Goal: Information Seeking & Learning: Understand process/instructions

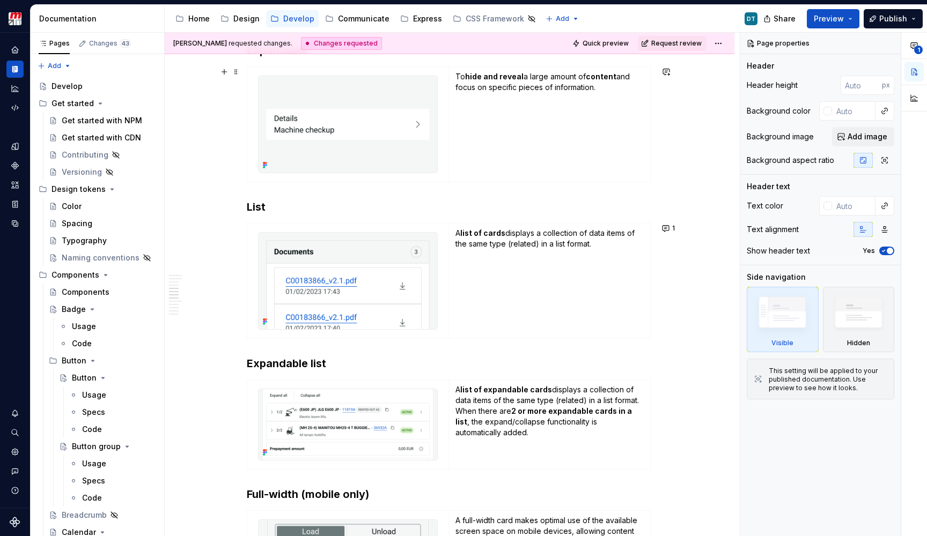
scroll to position [954, 0]
click at [670, 231] on button "1" at bounding box center [668, 228] width 21 height 15
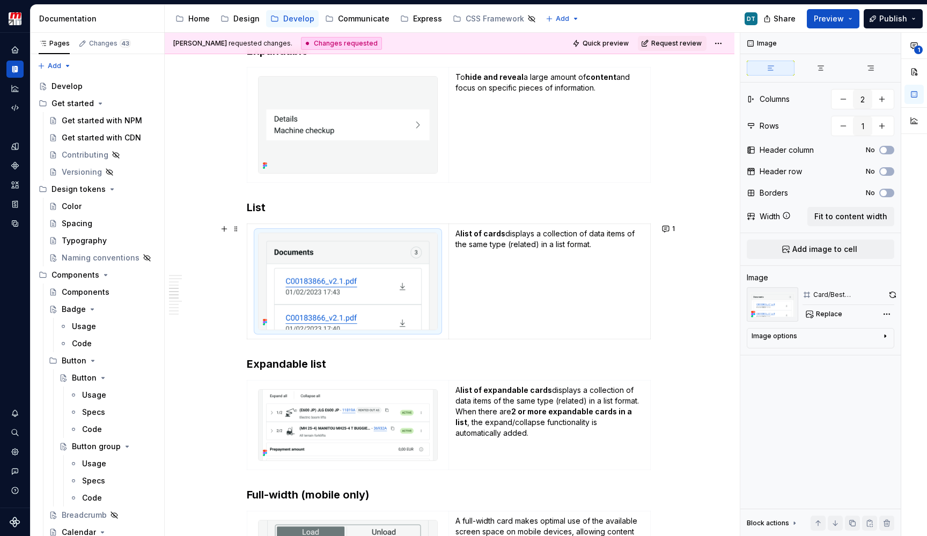
click at [307, 275] on img at bounding box center [347, 281] width 179 height 97
click at [315, 262] on img at bounding box center [347, 281] width 179 height 97
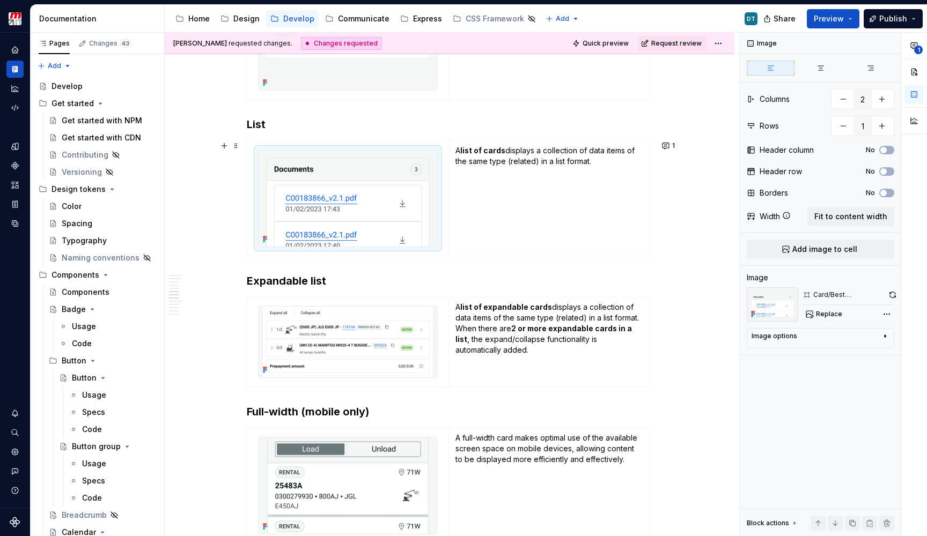
scroll to position [997, 0]
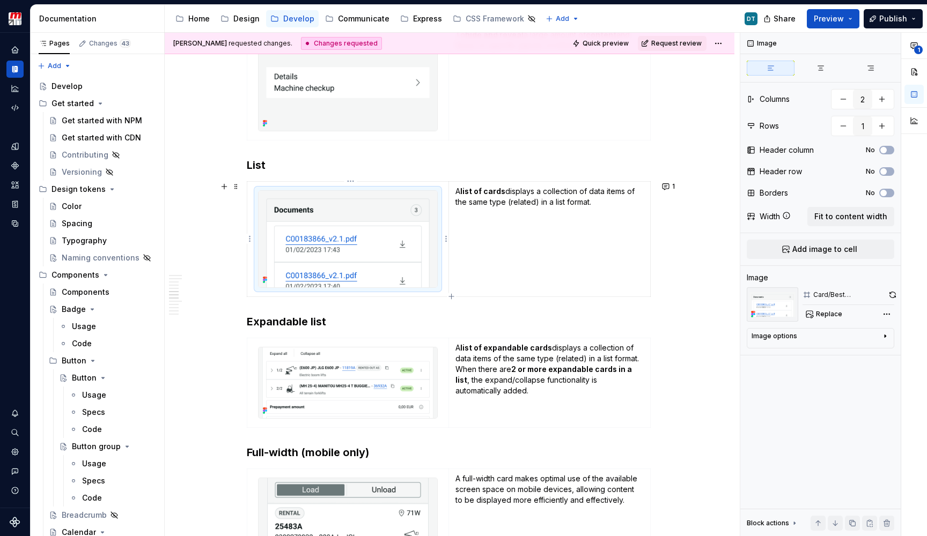
click at [390, 216] on img at bounding box center [347, 239] width 179 height 97
click at [384, 258] on img at bounding box center [347, 239] width 179 height 97
click at [834, 314] on span "Replace" at bounding box center [829, 314] width 26 height 9
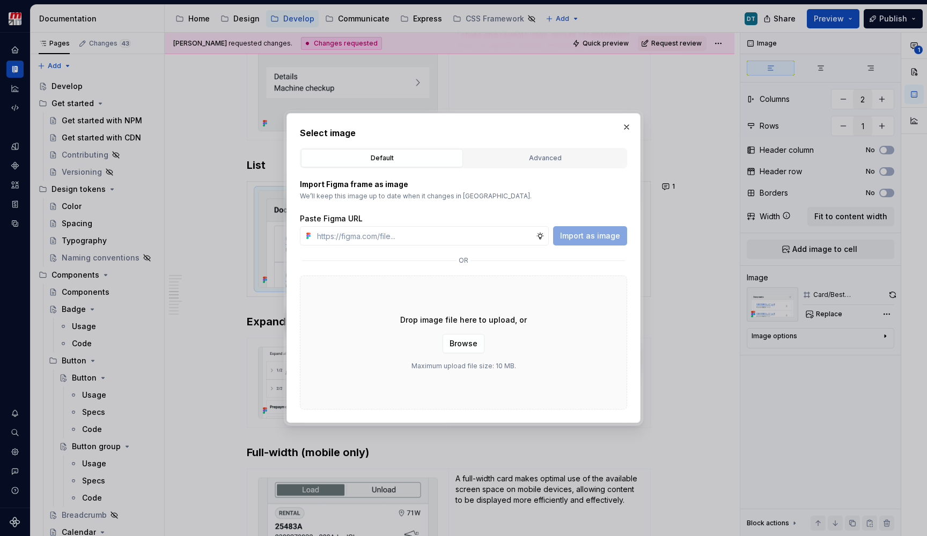
type textarea "*"
type input "[URL][DOMAIN_NAME]"
click at [590, 234] on span "Import as image" at bounding box center [590, 236] width 60 height 11
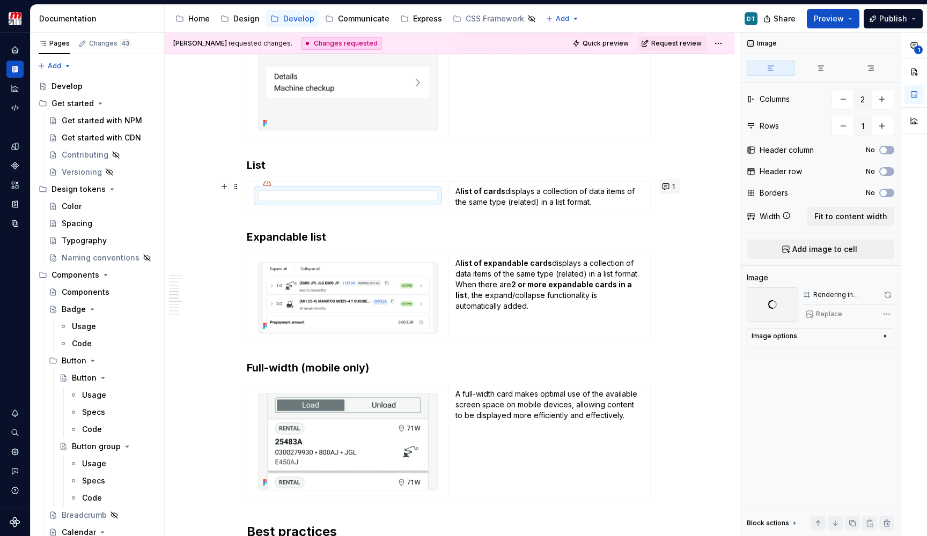
click at [670, 186] on button "1" at bounding box center [668, 186] width 21 height 15
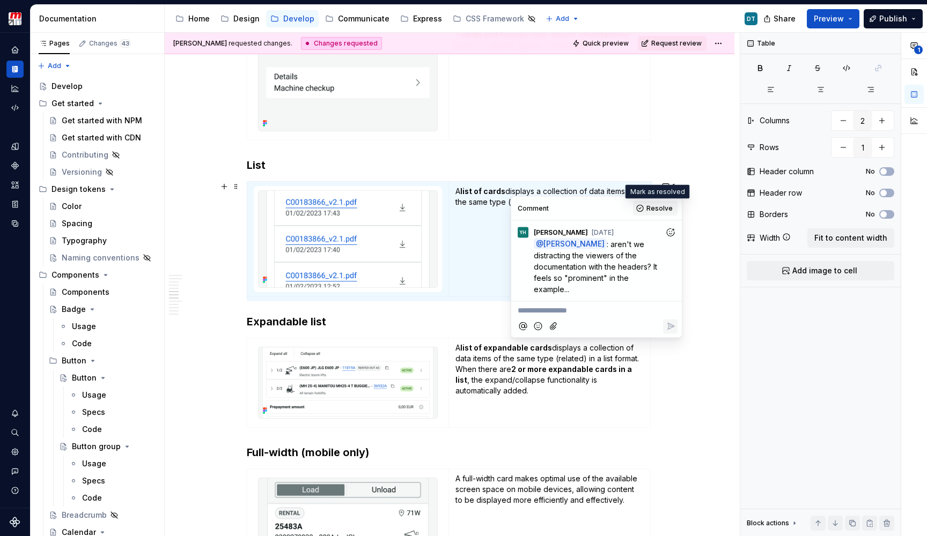
click at [661, 210] on span "Resolve" at bounding box center [659, 208] width 26 height 9
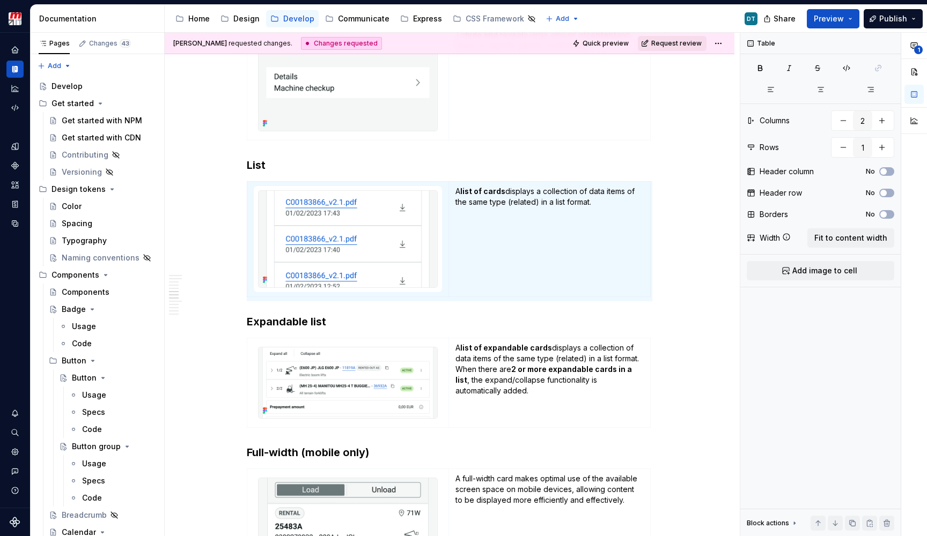
click at [664, 46] on span "Request review" at bounding box center [676, 43] width 50 height 9
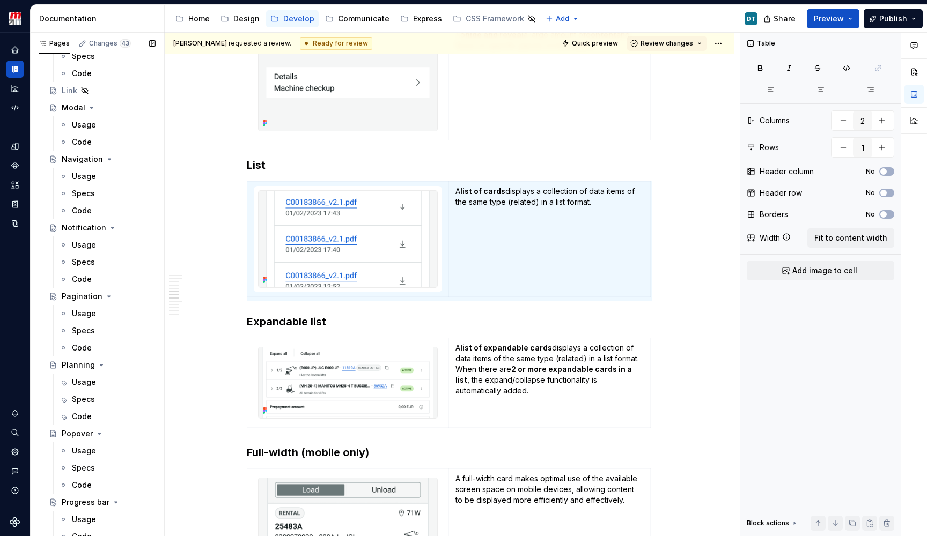
scroll to position [2443, 0]
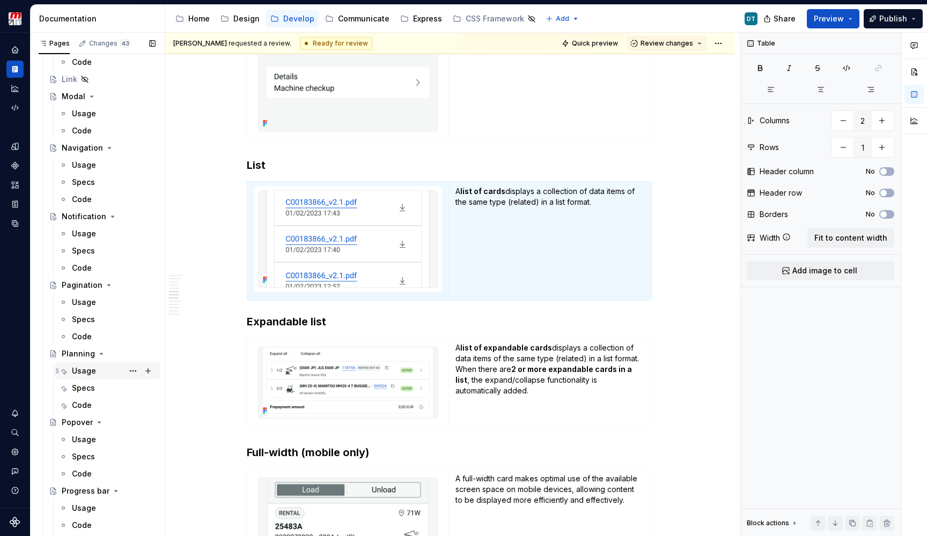
click at [93, 372] on div "Usage" at bounding box center [84, 371] width 24 height 11
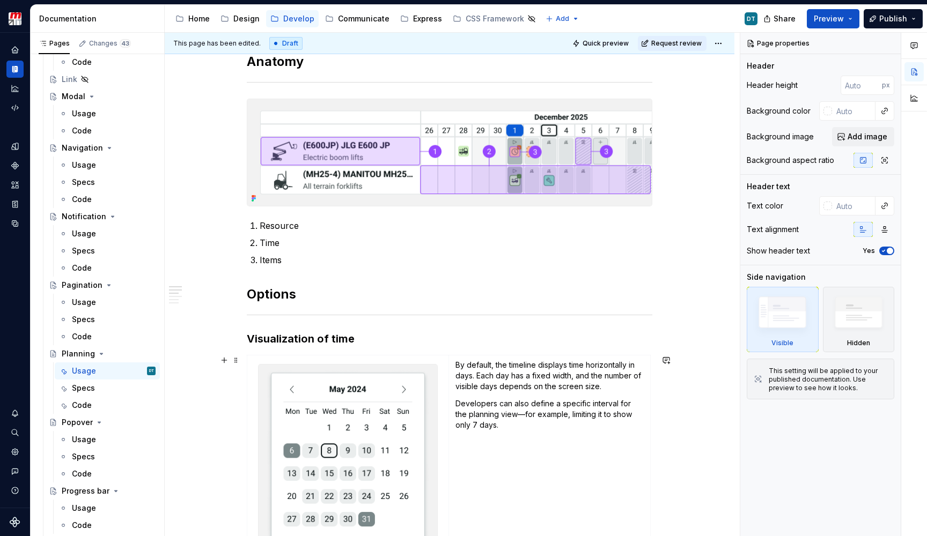
scroll to position [174, 0]
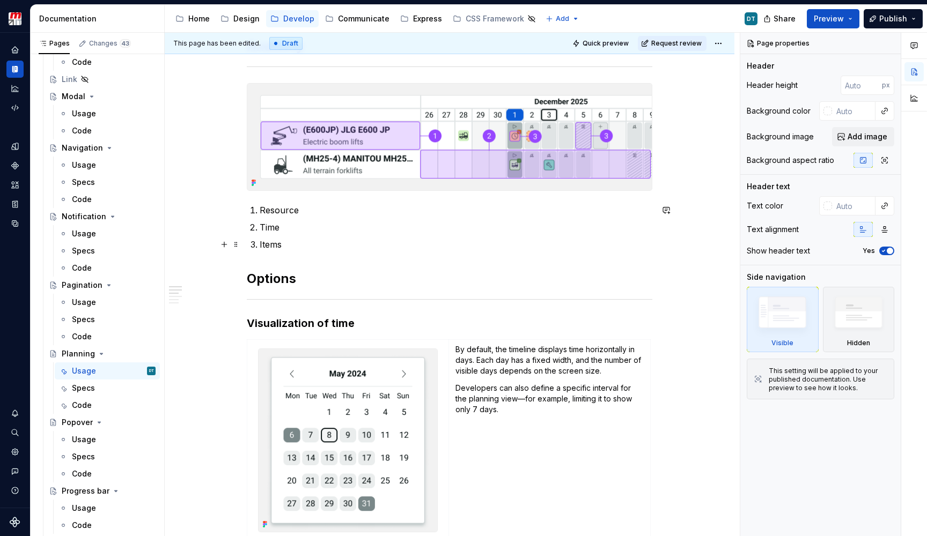
type textarea "*"
click at [392, 237] on ol "Resource Time Items" at bounding box center [456, 227] width 392 height 47
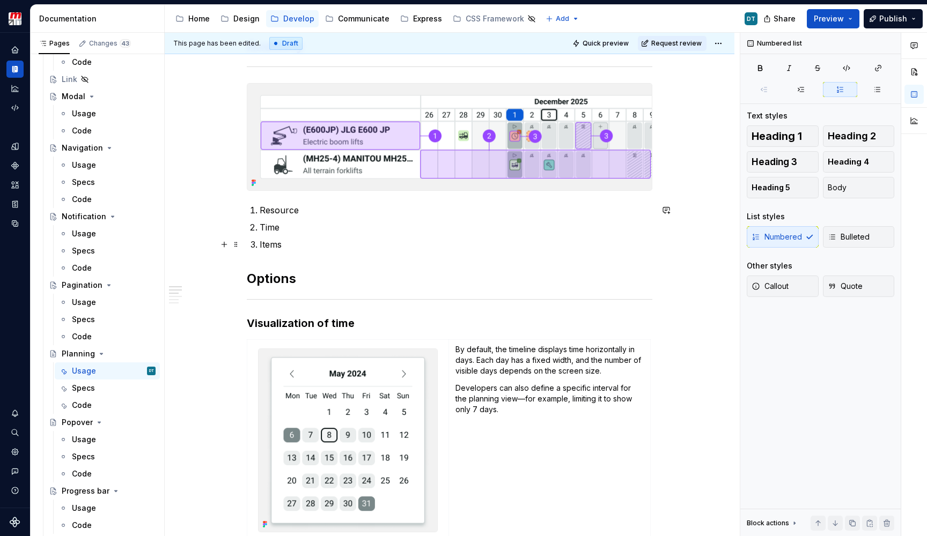
click at [387, 237] on ol "Resource Time Items" at bounding box center [456, 227] width 392 height 47
click at [379, 242] on p "Items" at bounding box center [456, 244] width 392 height 13
click at [313, 225] on p "Time" at bounding box center [456, 227] width 392 height 13
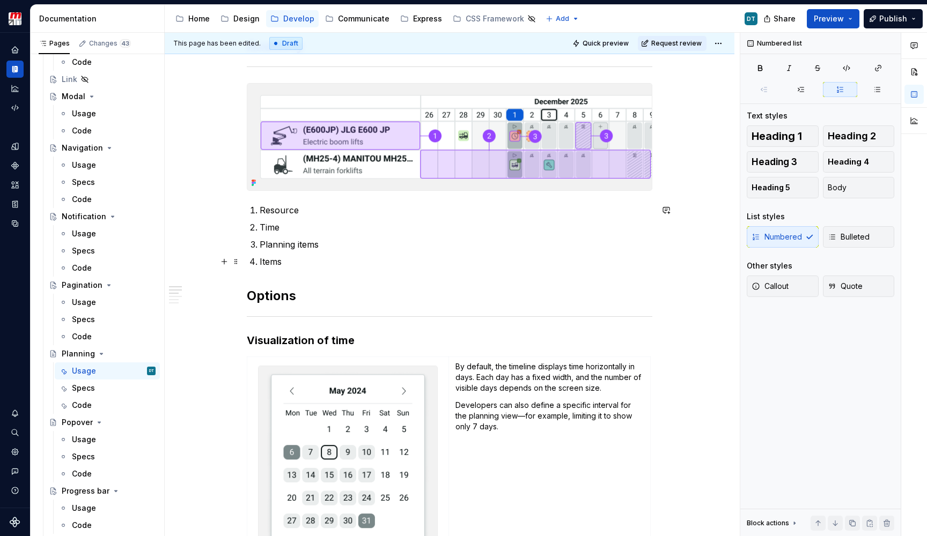
click at [277, 264] on p "Items" at bounding box center [456, 261] width 392 height 13
click at [285, 250] on p "Planning items" at bounding box center [456, 244] width 392 height 13
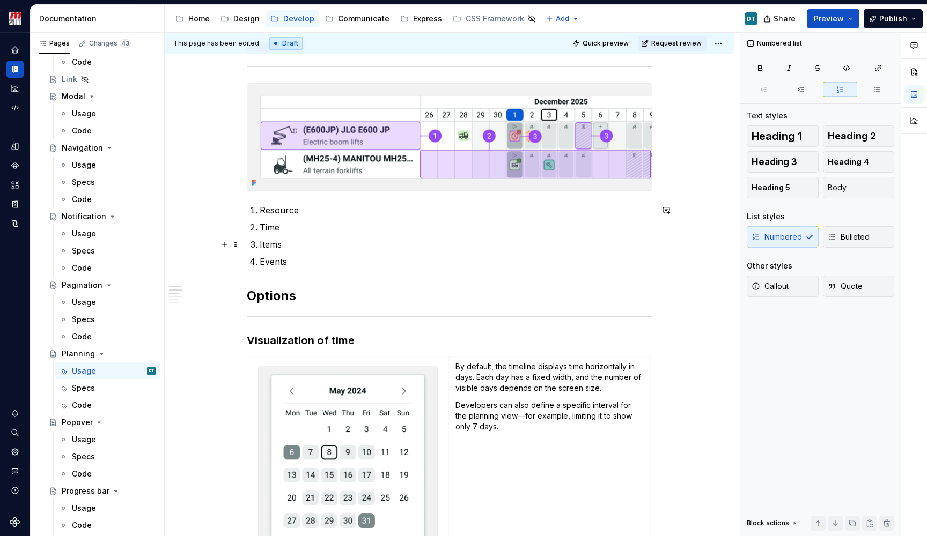
click at [273, 247] on p "Items" at bounding box center [456, 244] width 392 height 13
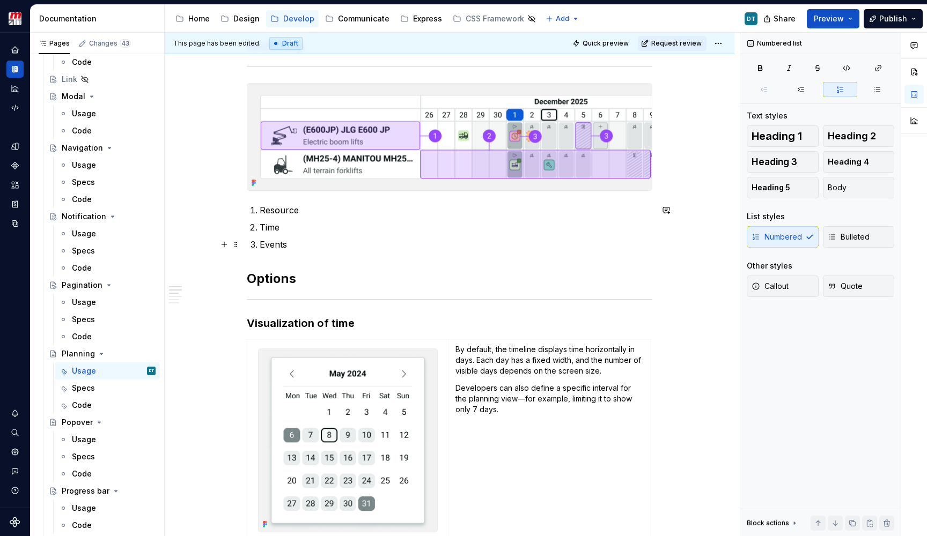
click at [306, 250] on p "Events" at bounding box center [456, 244] width 392 height 13
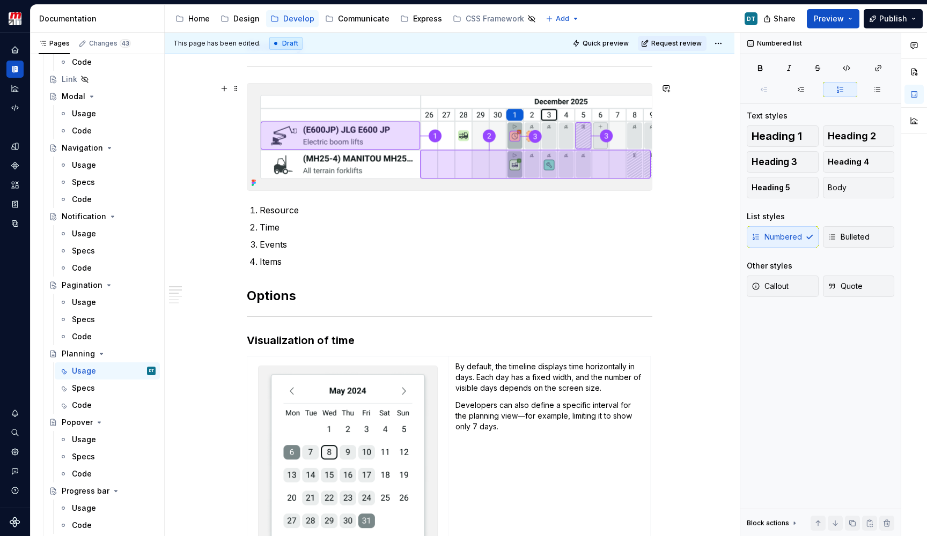
click at [586, 157] on img at bounding box center [449, 137] width 404 height 107
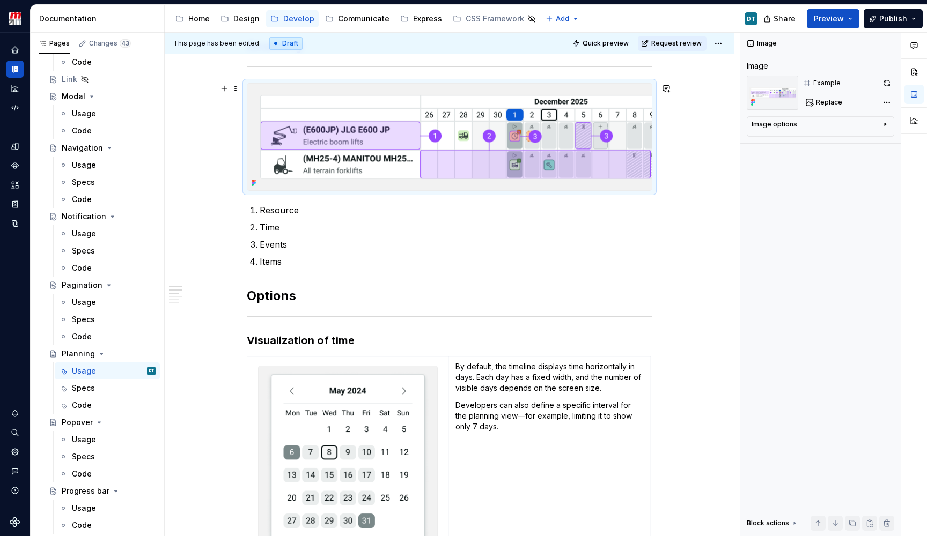
click at [583, 168] on img at bounding box center [449, 137] width 404 height 107
click at [884, 84] on button "button" at bounding box center [886, 83] width 15 height 15
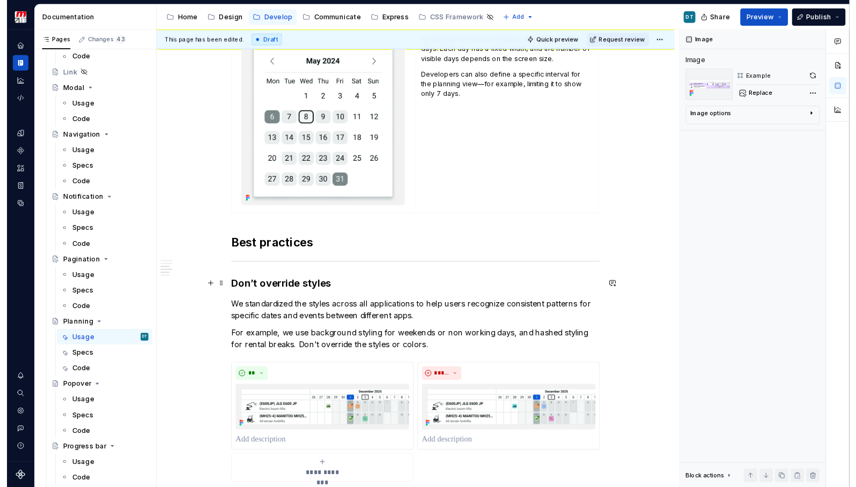
scroll to position [782, 0]
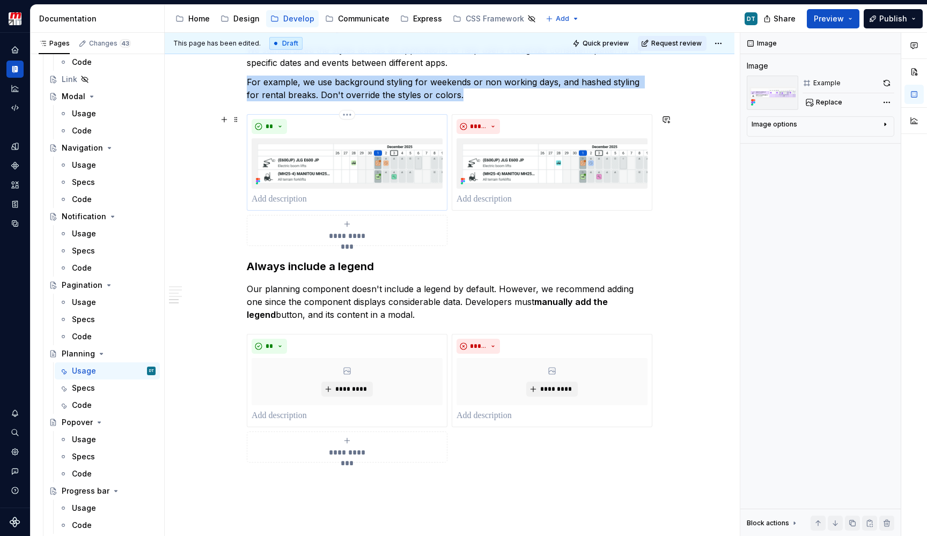
click at [372, 168] on img at bounding box center [346, 163] width 191 height 50
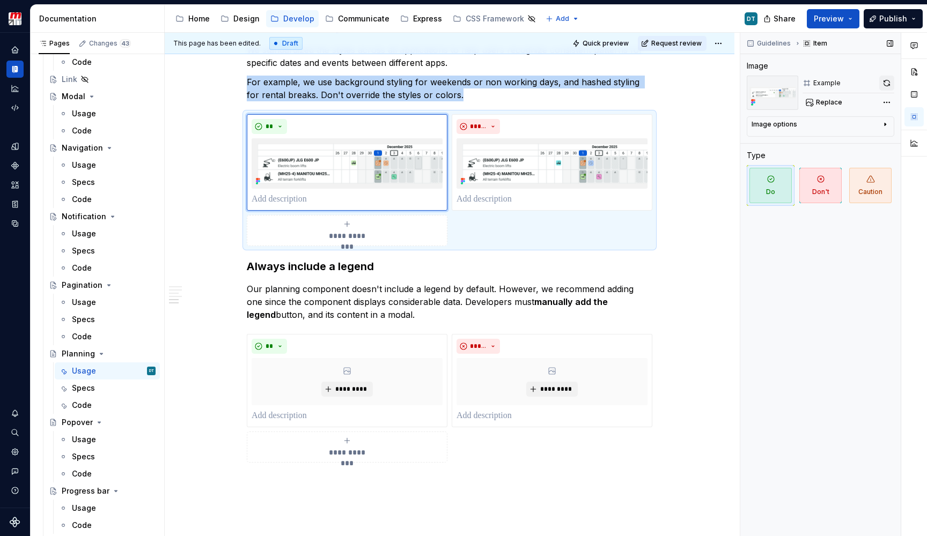
click at [886, 80] on button "button" at bounding box center [886, 83] width 15 height 15
click at [561, 173] on img at bounding box center [551, 163] width 191 height 50
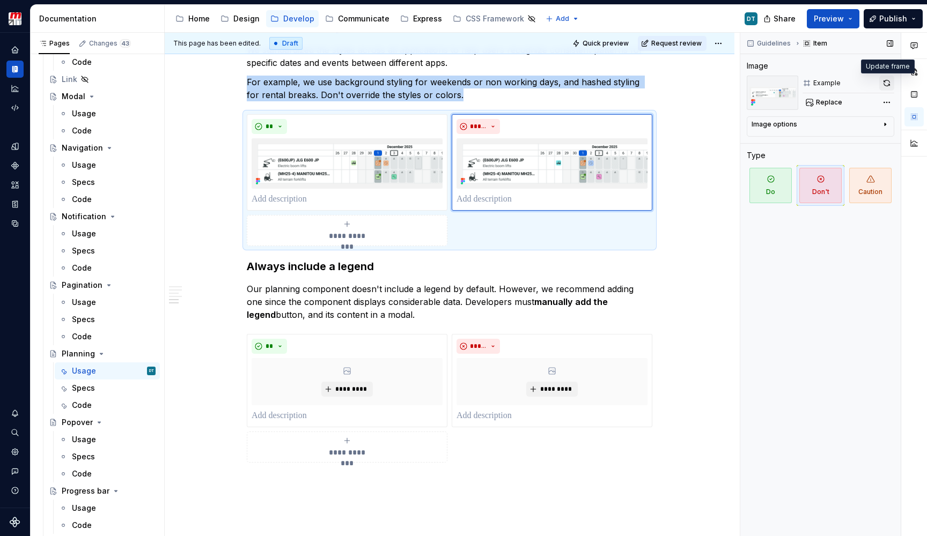
click at [881, 79] on button "button" at bounding box center [886, 83] width 15 height 15
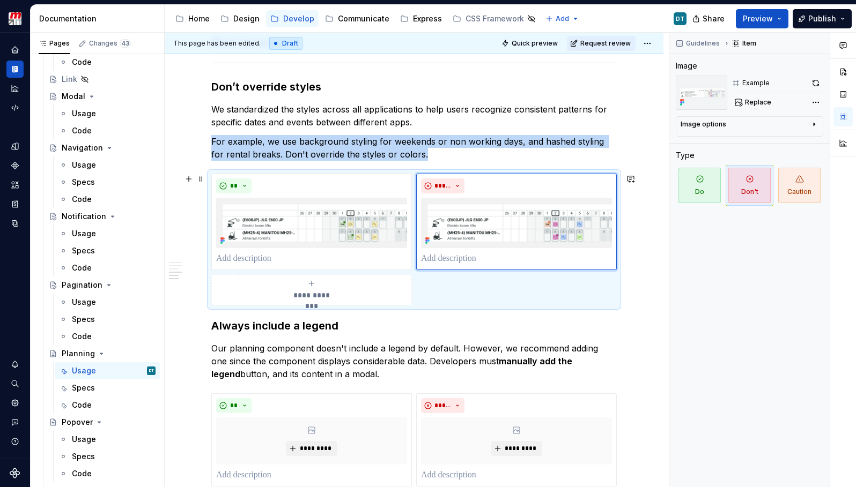
scroll to position [712, 0]
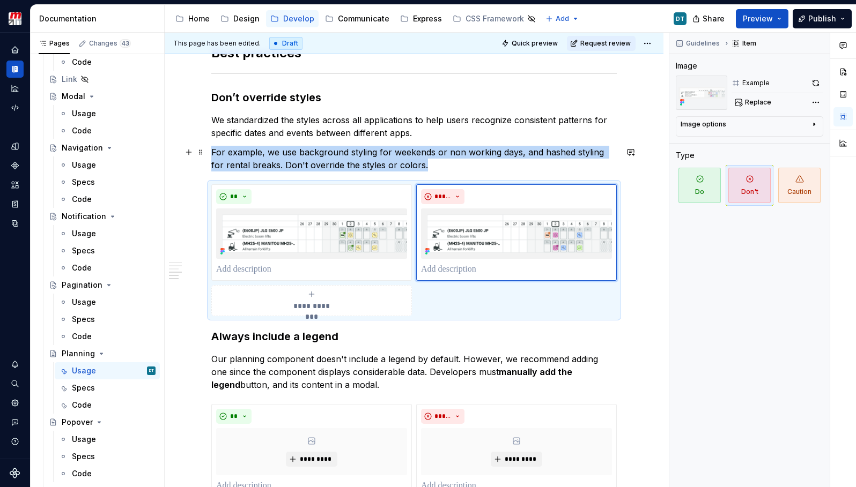
click at [345, 158] on p "For example, we use background styling for weekends or non working days, and ha…" at bounding box center [413, 159] width 405 height 26
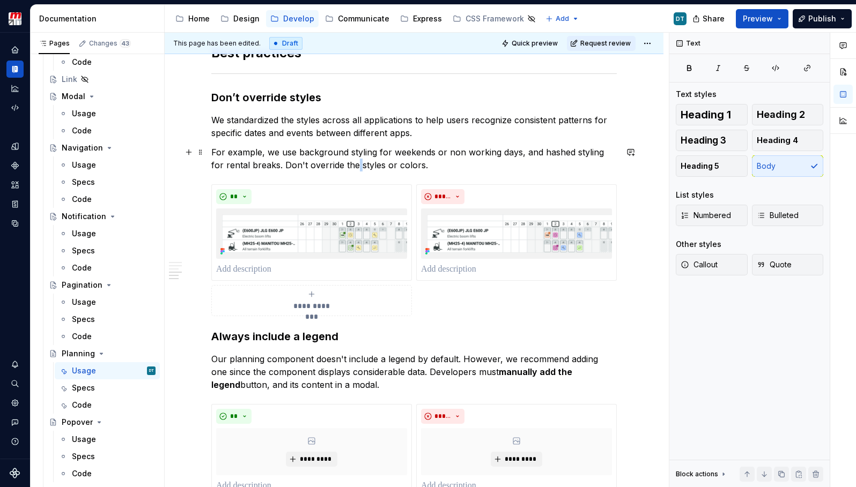
click at [345, 158] on p "For example, we use background styling for weekends or non working days, and ha…" at bounding box center [413, 159] width 405 height 26
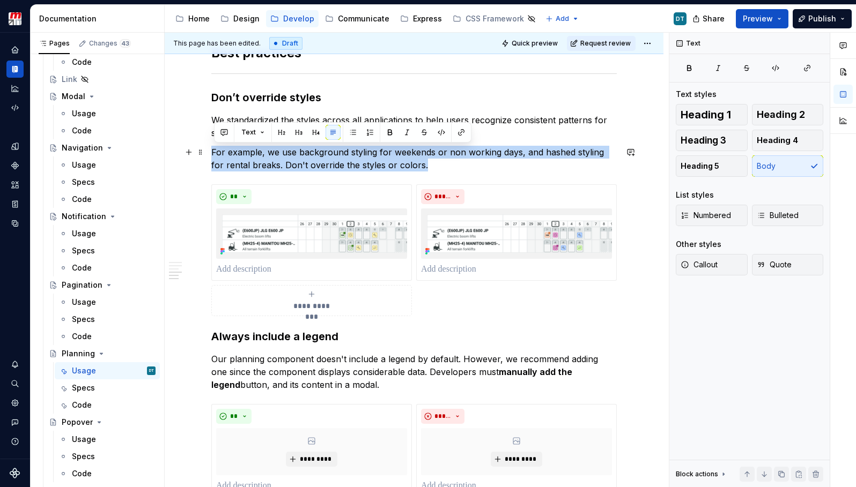
click at [351, 158] on p "For example, we use background styling for weekends or non working days, and ha…" at bounding box center [413, 159] width 405 height 26
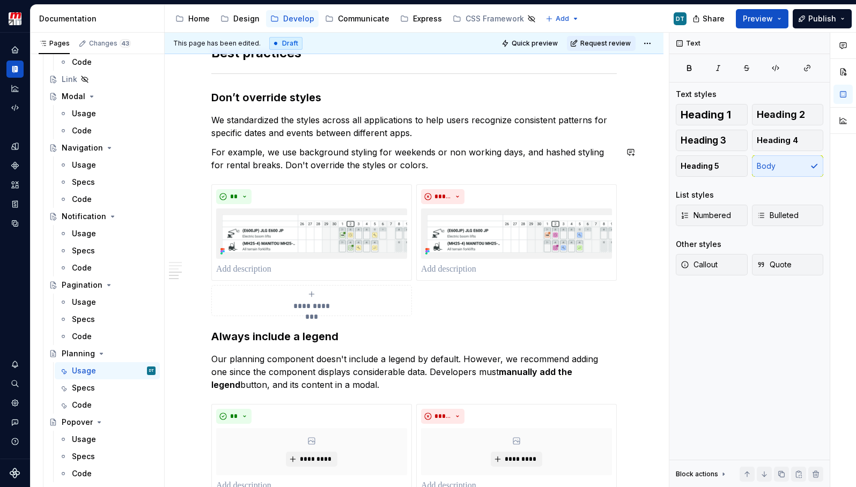
drag, startPoint x: 335, startPoint y: 146, endPoint x: 482, endPoint y: 145, distance: 146.9
click at [482, 145] on div "**********" at bounding box center [413, 16] width 405 height 1033
click at [461, 152] on p "For example, we use background styling for weekends or non working days, and ha…" at bounding box center [413, 159] width 405 height 26
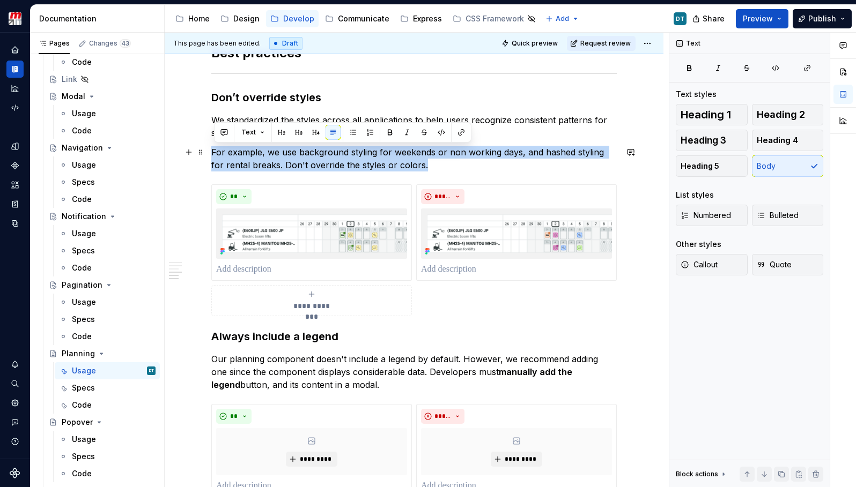
click at [461, 152] on p "For example, we use background styling for weekends or non working days, and ha…" at bounding box center [413, 159] width 405 height 26
click at [394, 167] on p "For example, we use background styling for weekends or non working days, and ha…" at bounding box center [413, 159] width 405 height 26
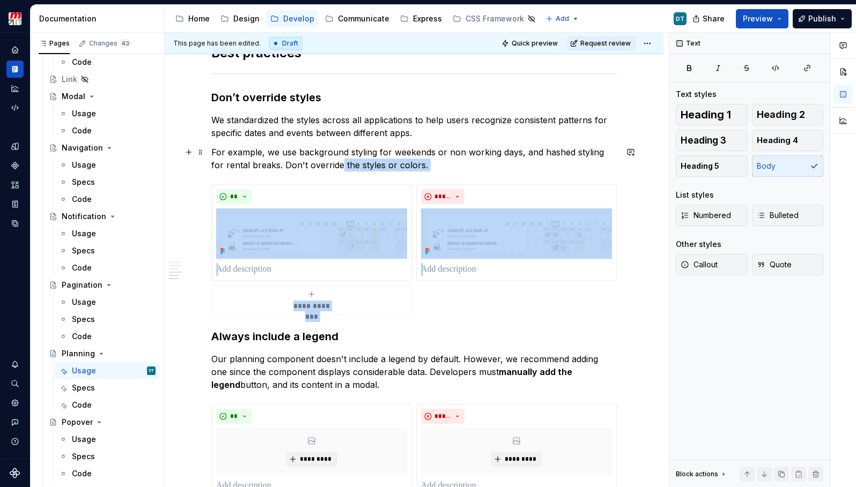
drag, startPoint x: 329, startPoint y: 169, endPoint x: 460, endPoint y: 172, distance: 130.3
click at [460, 172] on div "**********" at bounding box center [413, 16] width 405 height 1033
click at [420, 169] on p "For example, we use background styling for weekends or non working days, and ha…" at bounding box center [413, 159] width 405 height 26
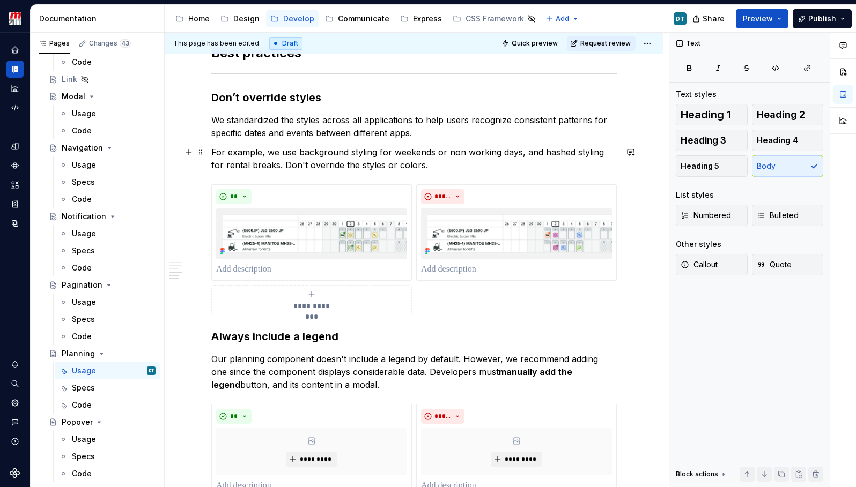
click at [269, 156] on p "For example, we use background styling for weekends or non working days, and ha…" at bounding box center [413, 159] width 405 height 26
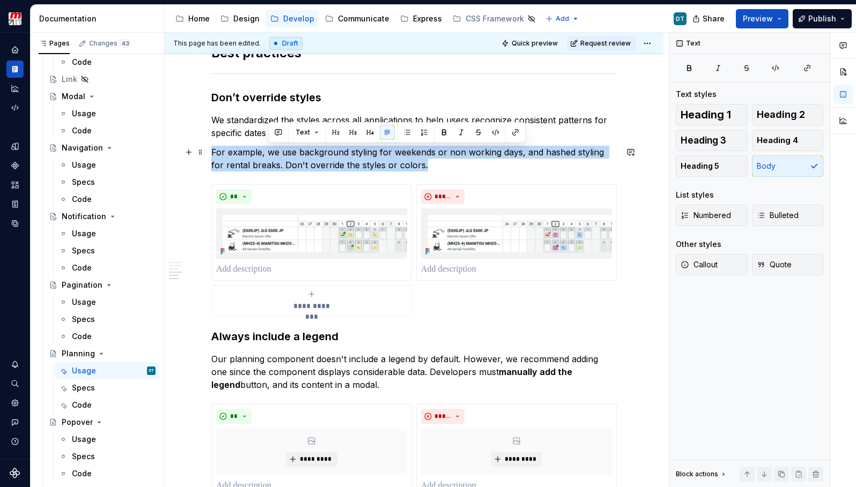
click at [269, 156] on p "For example, we use background styling for weekends or non working days, and ha…" at bounding box center [413, 159] width 405 height 26
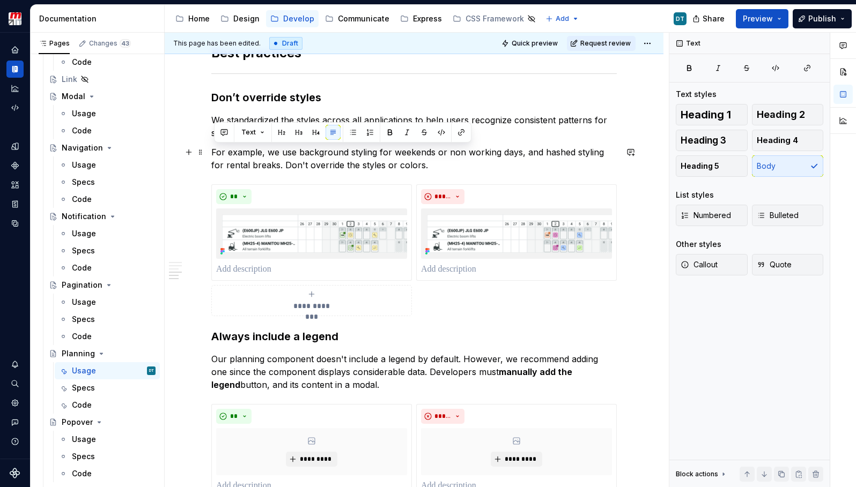
click at [293, 157] on p "For example, we use background styling for weekends or non working days, and ha…" at bounding box center [413, 159] width 405 height 26
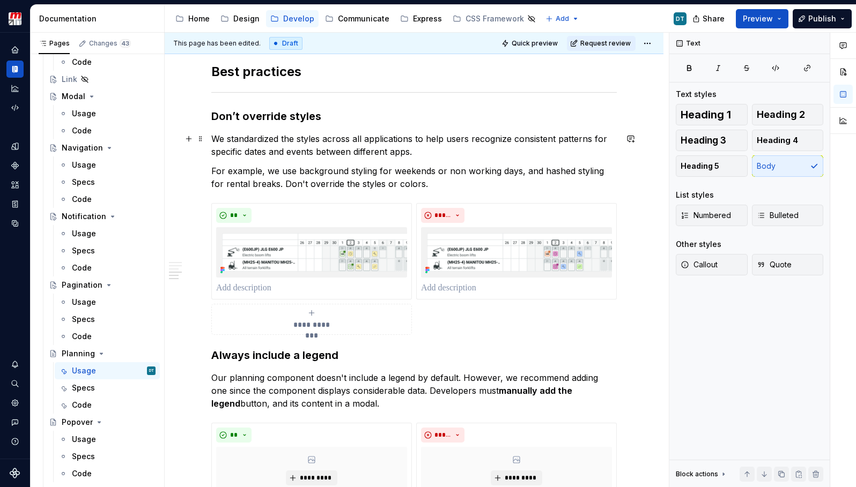
scroll to position [685, 0]
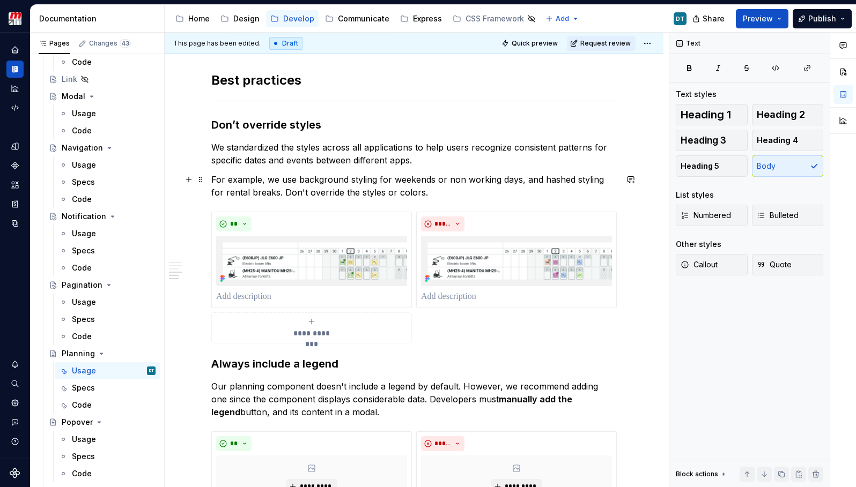
click at [275, 180] on p "For example, we use background styling for weekends or non working days, and ha…" at bounding box center [413, 186] width 405 height 26
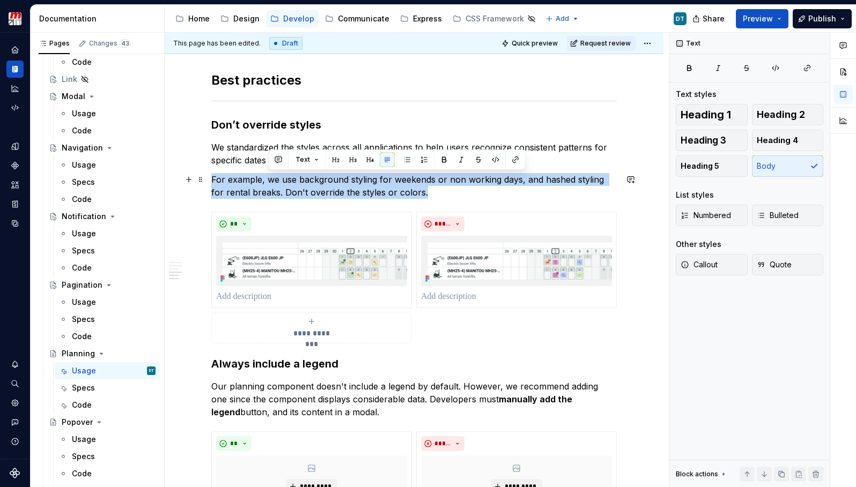
click at [275, 180] on p "For example, we use background styling for weekends or non working days, and ha…" at bounding box center [413, 186] width 405 height 26
click at [267, 186] on p "For example, we use background styling for weekends or non working days, and ha…" at bounding box center [413, 186] width 405 height 26
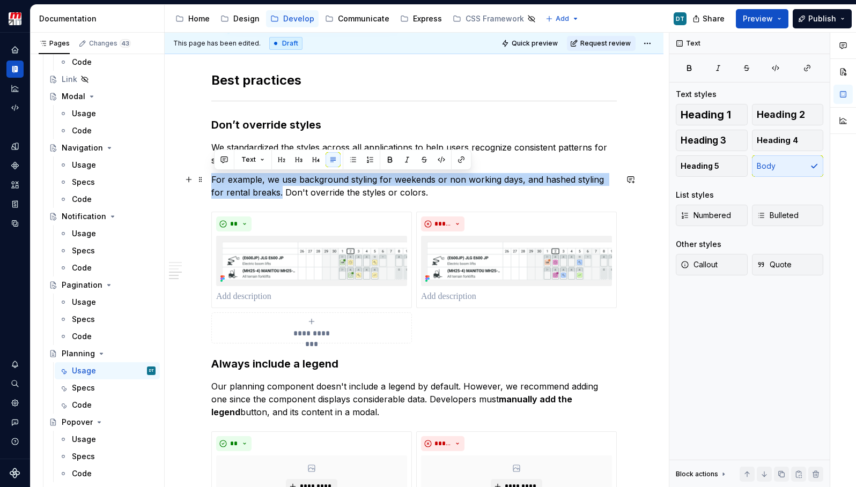
drag, startPoint x: 270, startPoint y: 193, endPoint x: 216, endPoint y: 182, distance: 55.2
click at [216, 182] on p "For example, we use background styling for weekends or non working days, and ha…" at bounding box center [413, 186] width 405 height 26
click at [305, 188] on p "For example, we use background styling for weekends or non working days, and ha…" at bounding box center [413, 186] width 405 height 26
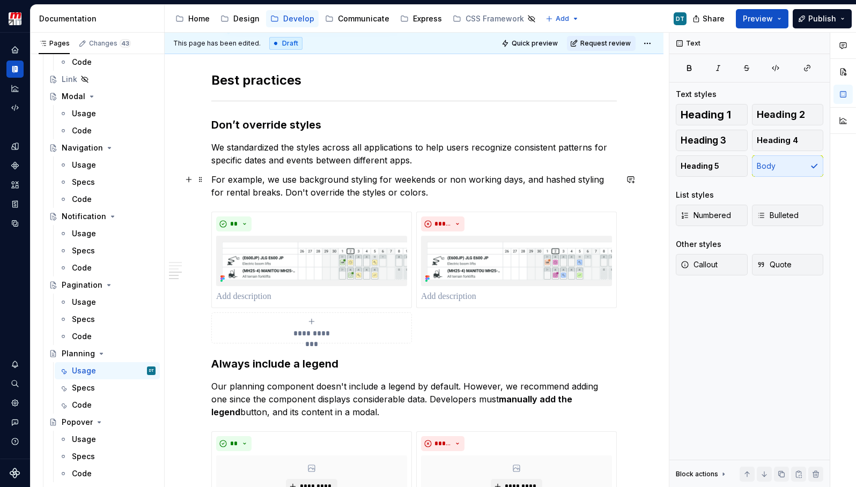
click at [305, 188] on p "For example, we use background styling for weekends or non working days, and ha…" at bounding box center [413, 186] width 405 height 26
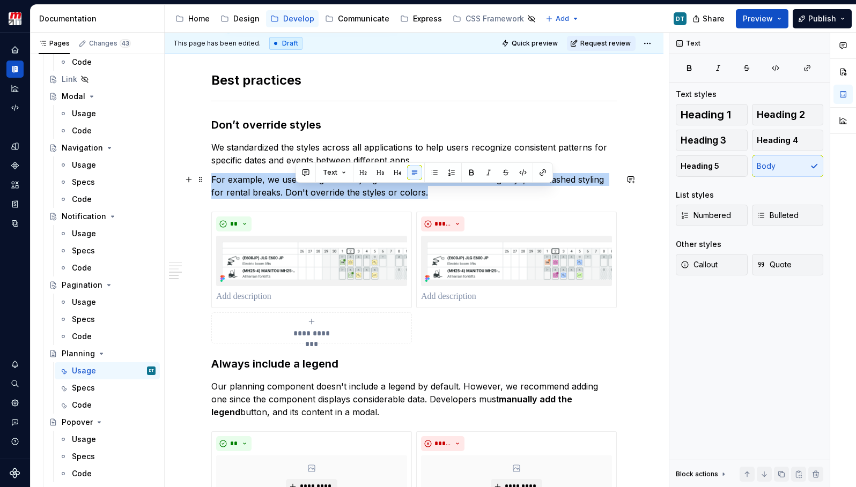
click at [305, 188] on p "For example, we use background styling for weekends or non working days, and ha…" at bounding box center [413, 186] width 405 height 26
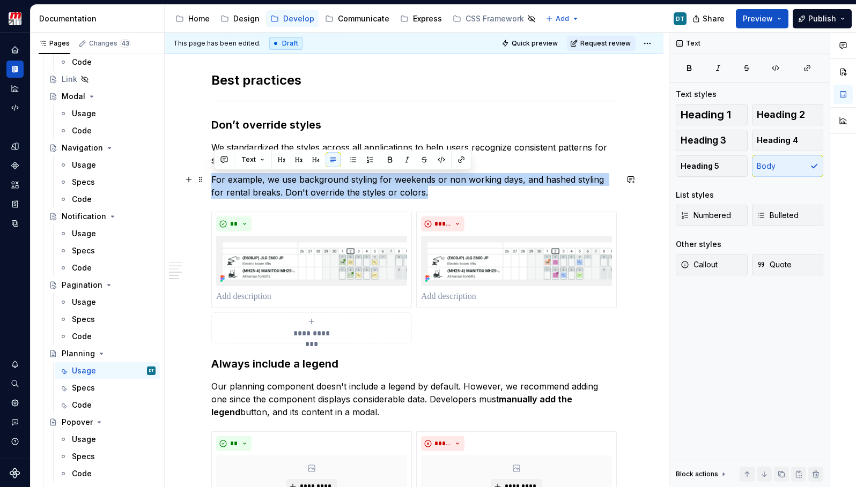
click at [316, 188] on p "For example, we use background styling for weekends or non working days, and ha…" at bounding box center [413, 186] width 405 height 26
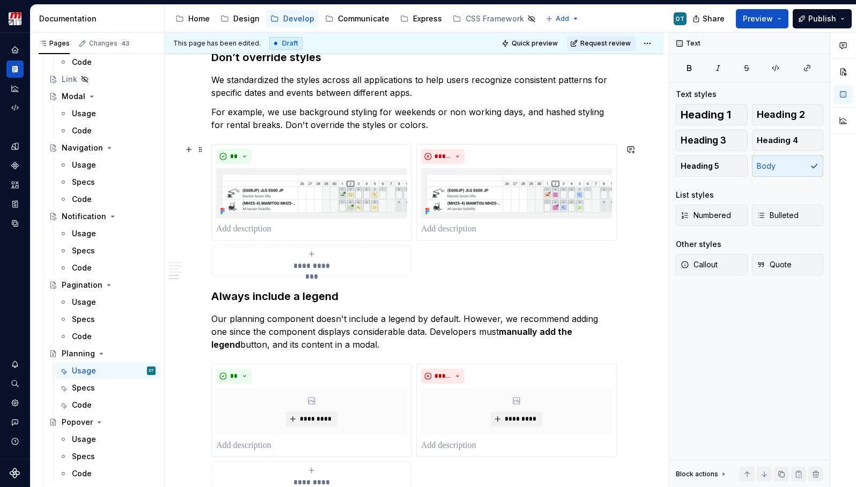
scroll to position [769, 0]
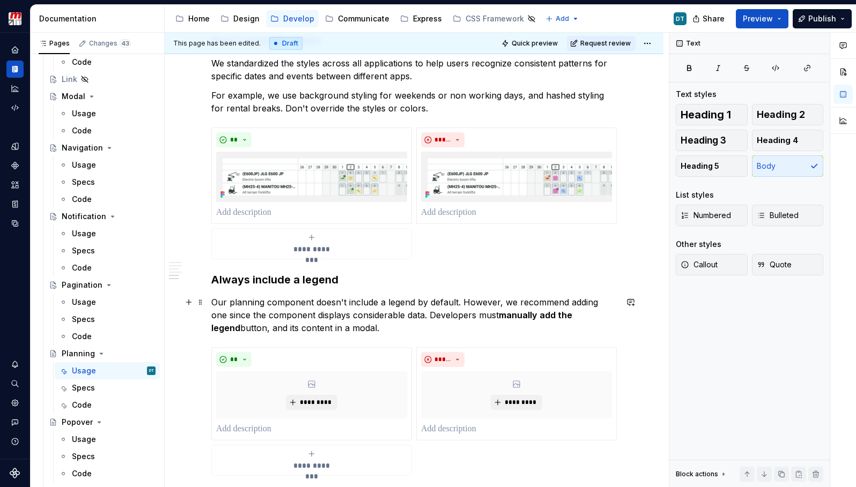
click at [292, 299] on p "Our planning component doesn't include a legend by default. However, we recomme…" at bounding box center [413, 315] width 405 height 39
click at [280, 304] on p "Our planning component doesn't include a legend by default. However, we recomme…" at bounding box center [413, 315] width 405 height 39
click at [302, 307] on p "Our planning component doesn't include a legend by default. However, we recomme…" at bounding box center [413, 315] width 405 height 39
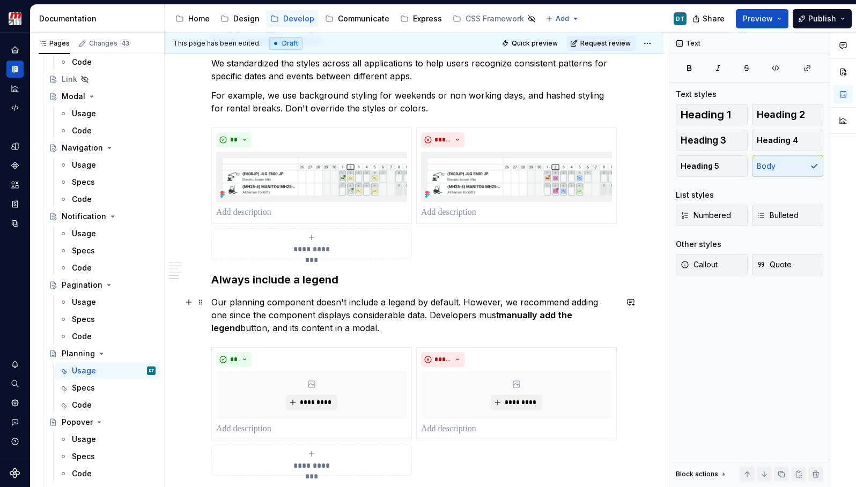
click at [293, 306] on p "Our planning component doesn't include a legend by default. However, we recomme…" at bounding box center [413, 315] width 405 height 39
click at [286, 315] on p "Our planning component doesn't include a legend by default. However, we recomme…" at bounding box center [413, 315] width 405 height 39
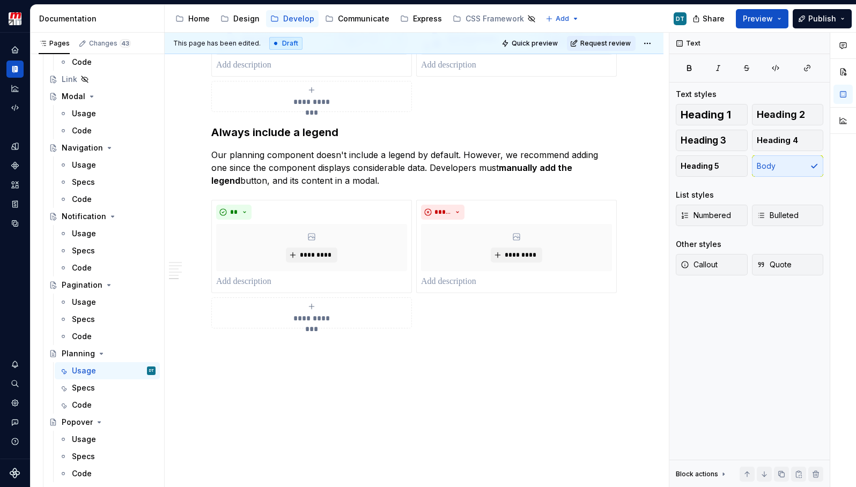
scroll to position [916, 0]
click at [90, 305] on div "Usage" at bounding box center [84, 302] width 24 height 11
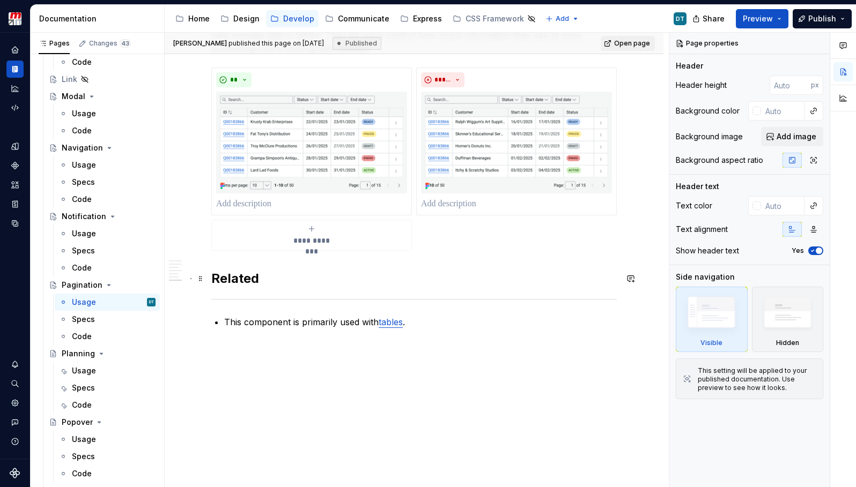
scroll to position [1157, 0]
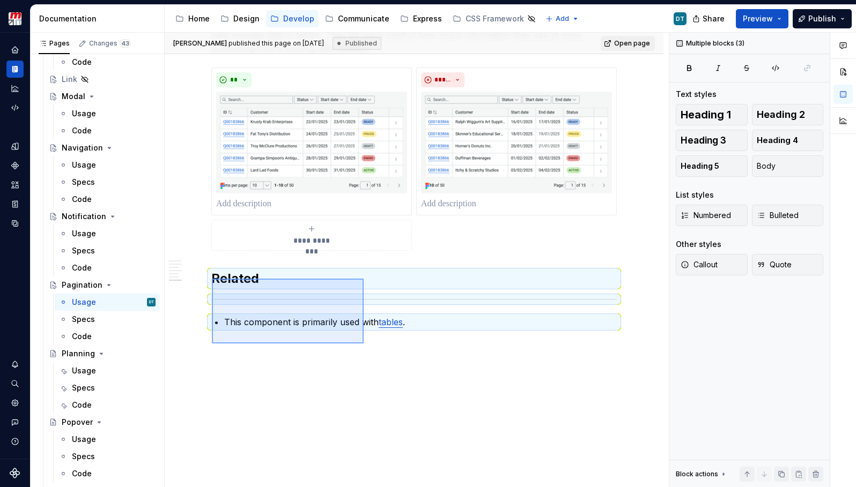
drag, startPoint x: 364, startPoint y: 344, endPoint x: 212, endPoint y: 279, distance: 164.5
click at [212, 279] on div "**********" at bounding box center [417, 260] width 504 height 455
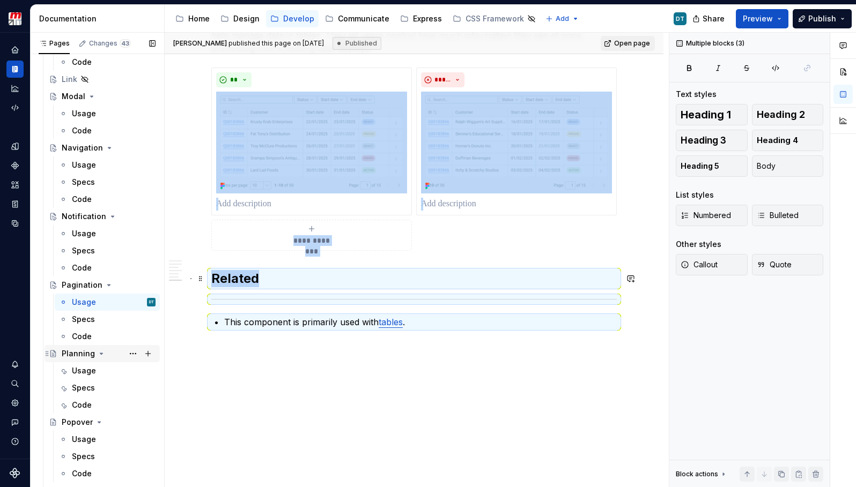
copy div "**********"
click at [89, 372] on div "Usage" at bounding box center [84, 371] width 24 height 11
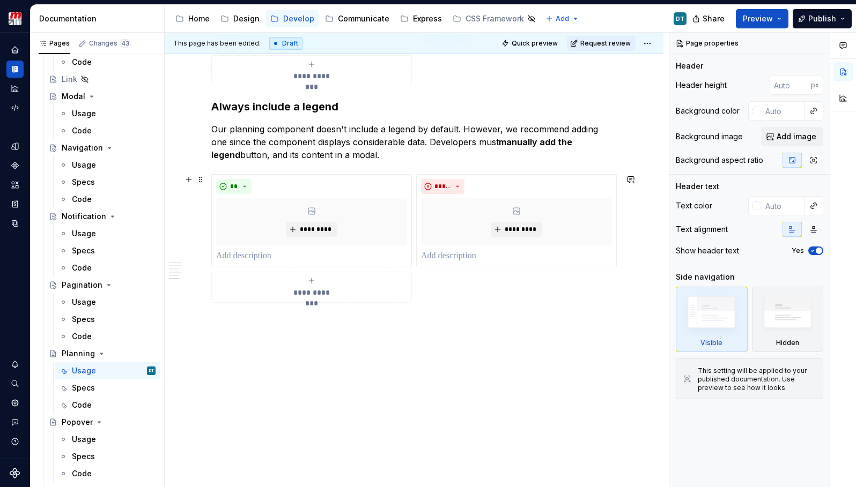
scroll to position [942, 0]
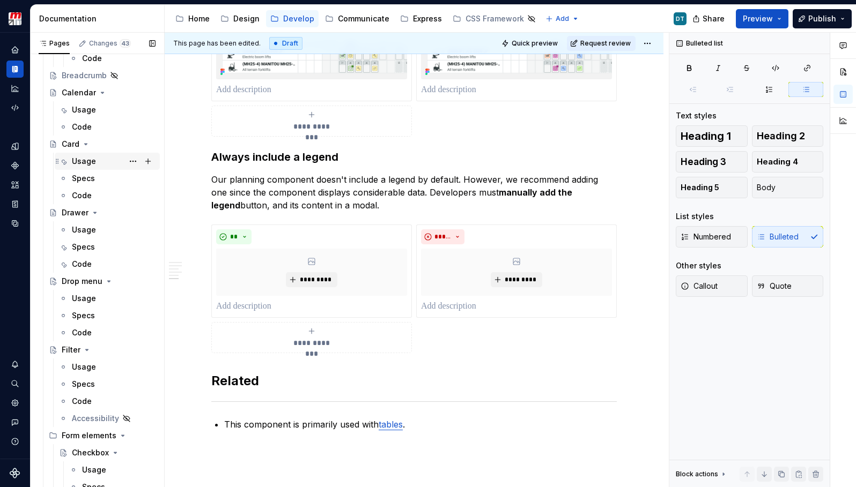
scroll to position [426, 0]
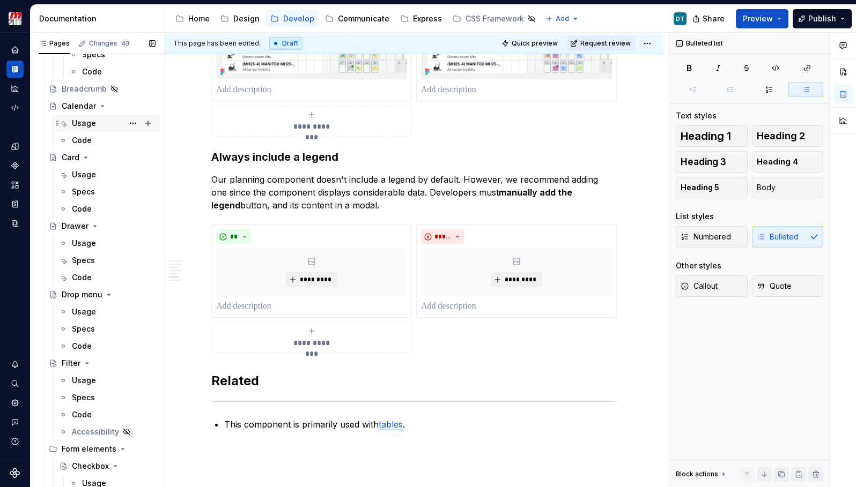
click at [89, 131] on div "Usage" at bounding box center [107, 123] width 105 height 17
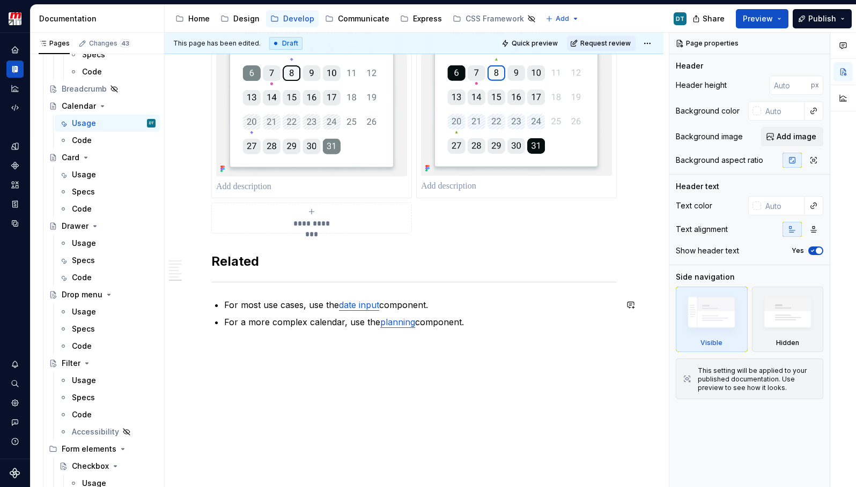
scroll to position [1250, 0]
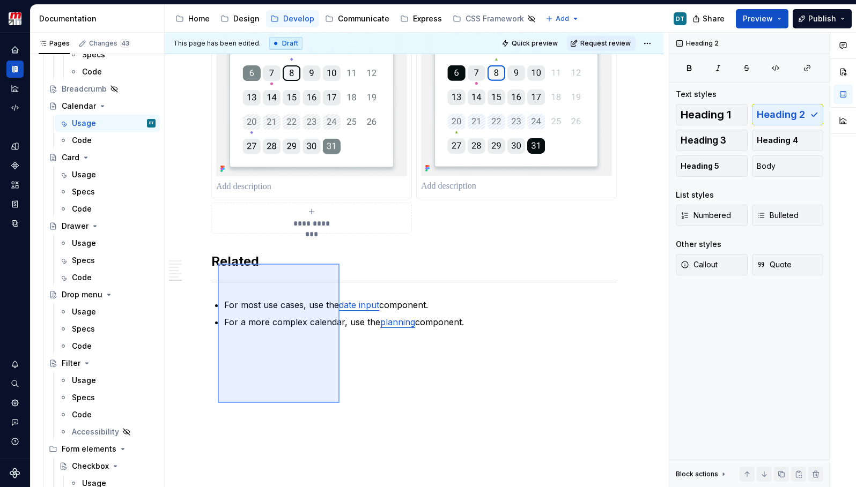
drag, startPoint x: 339, startPoint y: 403, endPoint x: 218, endPoint y: 264, distance: 185.1
click at [218, 264] on div "**********" at bounding box center [417, 260] width 504 height 455
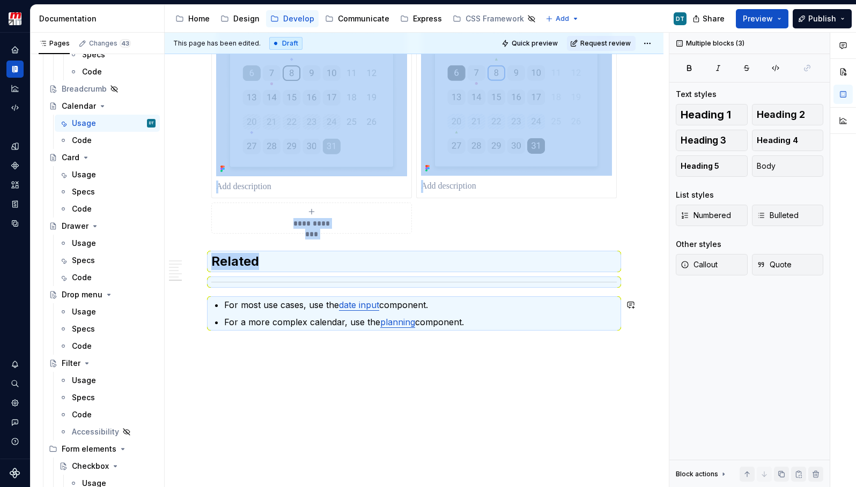
copy div "**********"
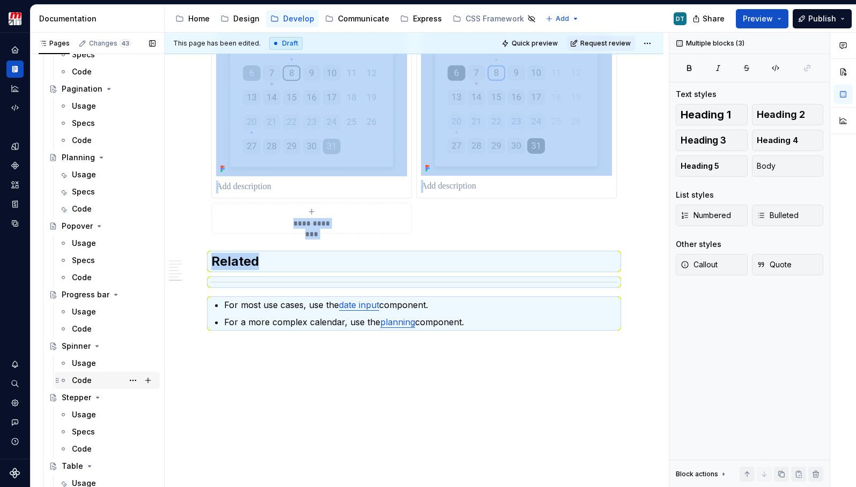
scroll to position [2639, 0]
click at [92, 179] on div "Usage" at bounding box center [84, 176] width 24 height 11
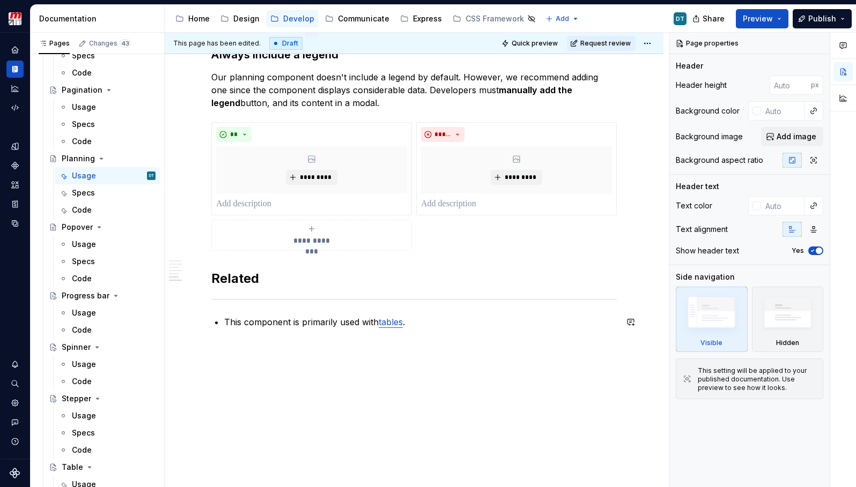
type textarea "*"
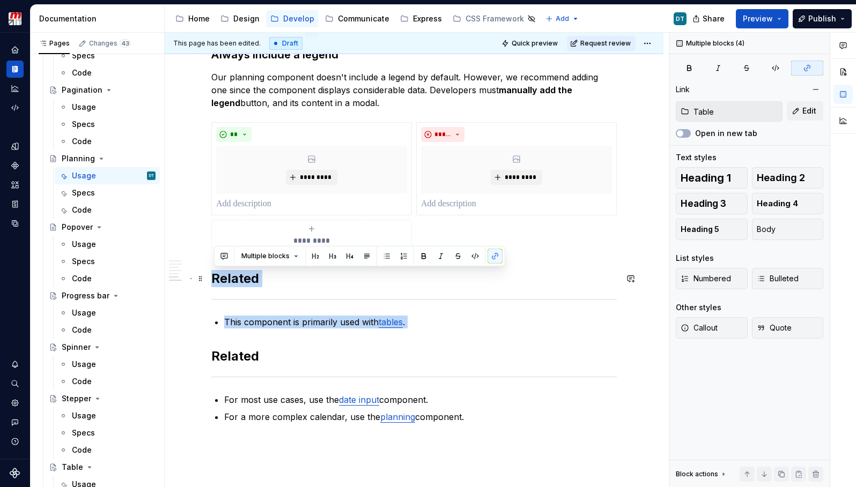
drag, startPoint x: 442, startPoint y: 329, endPoint x: 214, endPoint y: 278, distance: 233.0
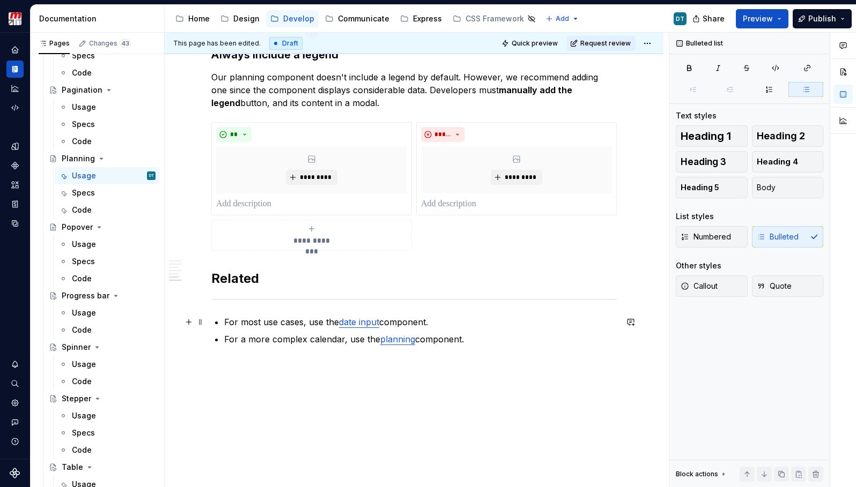
click at [299, 320] on p "For most use cases, use the date input component." at bounding box center [420, 322] width 392 height 13
click at [299, 326] on p "For a more complex calendar, use the planning component." at bounding box center [420, 322] width 392 height 13
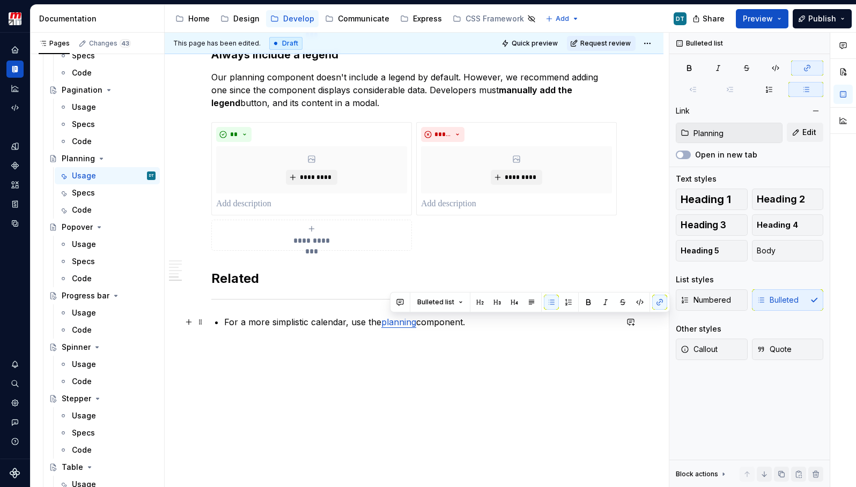
drag, startPoint x: 421, startPoint y: 324, endPoint x: 386, endPoint y: 324, distance: 35.4
click at [386, 324] on p "For a more simplistic calendar, use the planning component." at bounding box center [420, 322] width 392 height 13
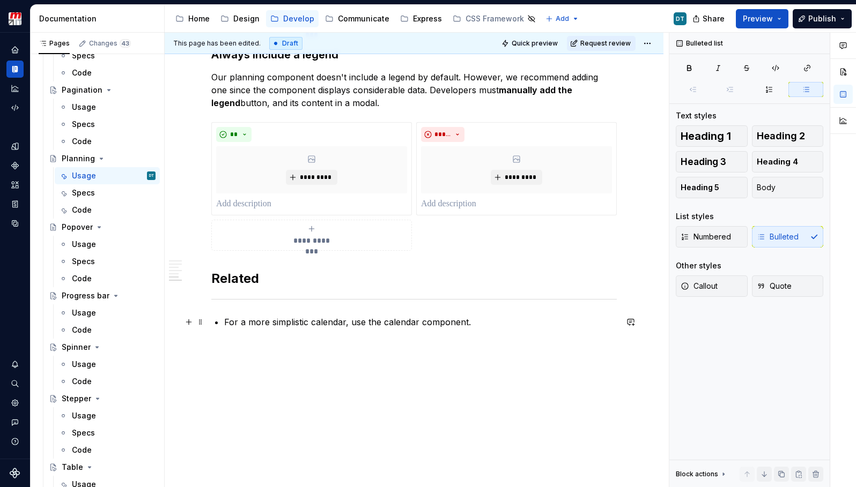
click at [397, 322] on p "For a more simplistic calendar, use the calendar component." at bounding box center [420, 322] width 392 height 13
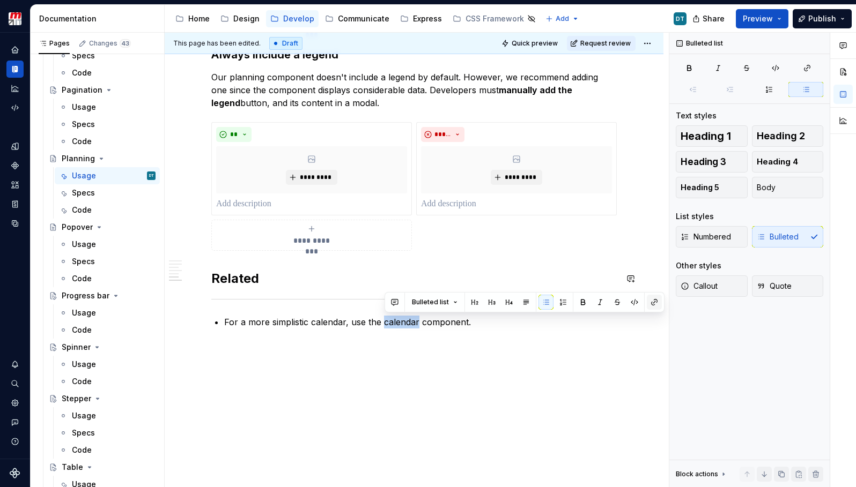
click at [650, 302] on button "button" at bounding box center [654, 302] width 15 height 15
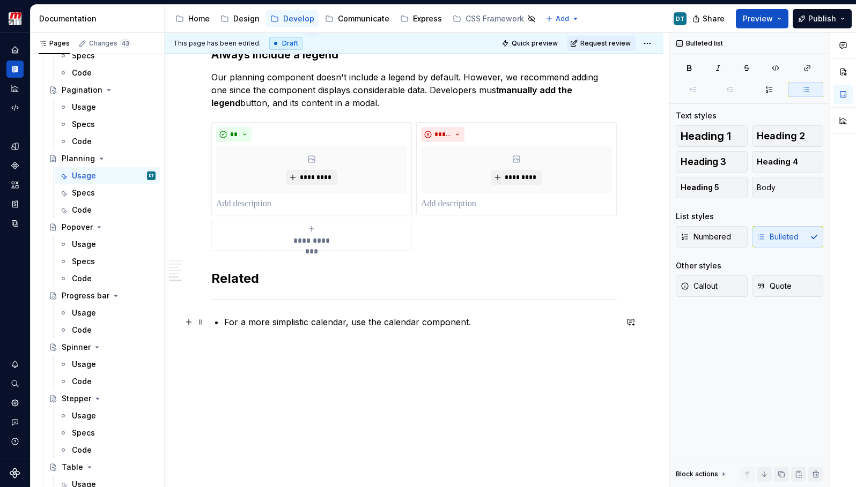
click at [416, 327] on p "For a more simplistic calendar, use the calendar component." at bounding box center [420, 322] width 392 height 13
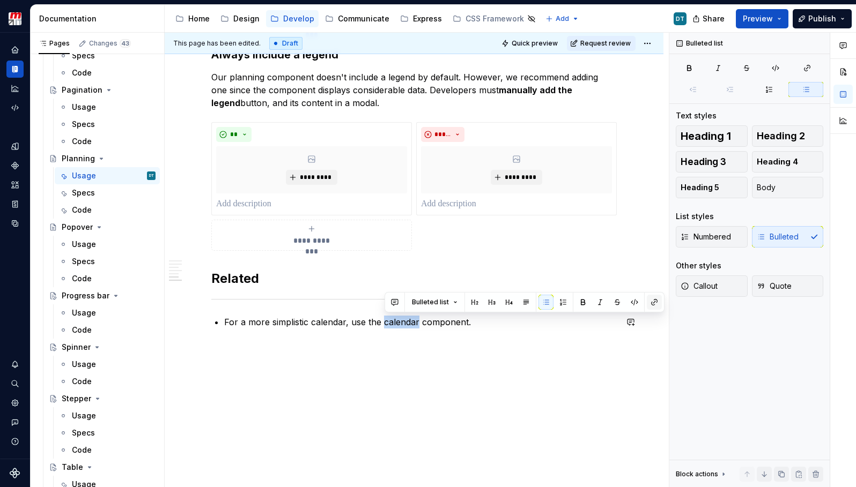
click at [649, 303] on button "button" at bounding box center [654, 302] width 15 height 15
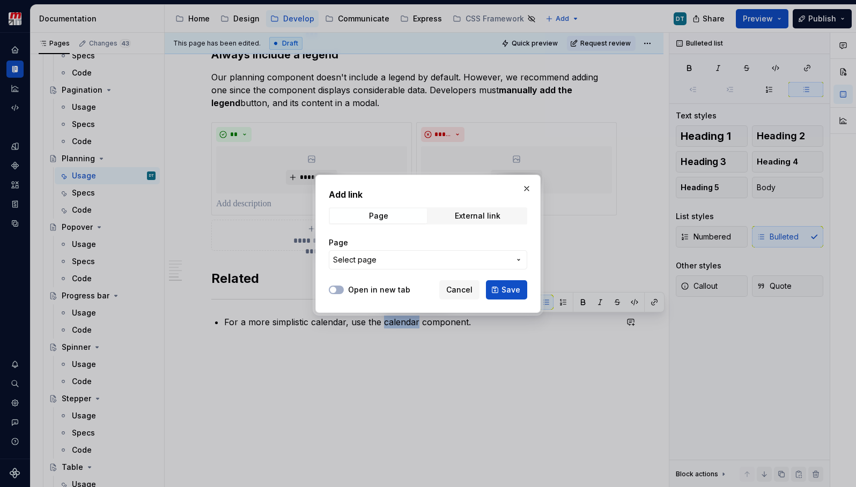
click at [414, 251] on button "Select page" at bounding box center [428, 259] width 198 height 19
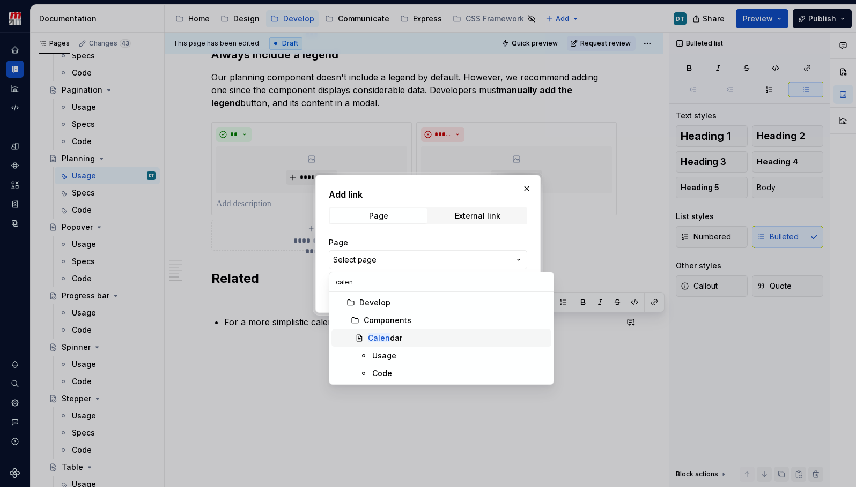
type input "calen"
click at [389, 340] on div "Calen dar" at bounding box center [385, 338] width 34 height 11
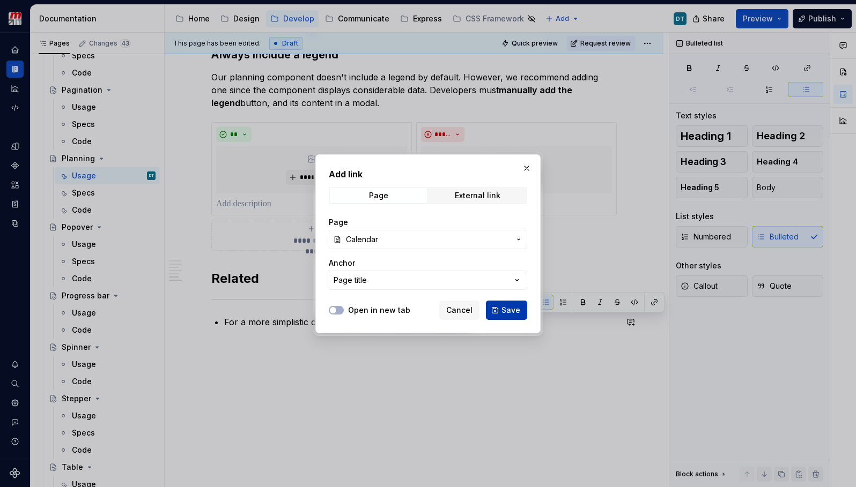
click at [500, 312] on button "Save" at bounding box center [506, 310] width 41 height 19
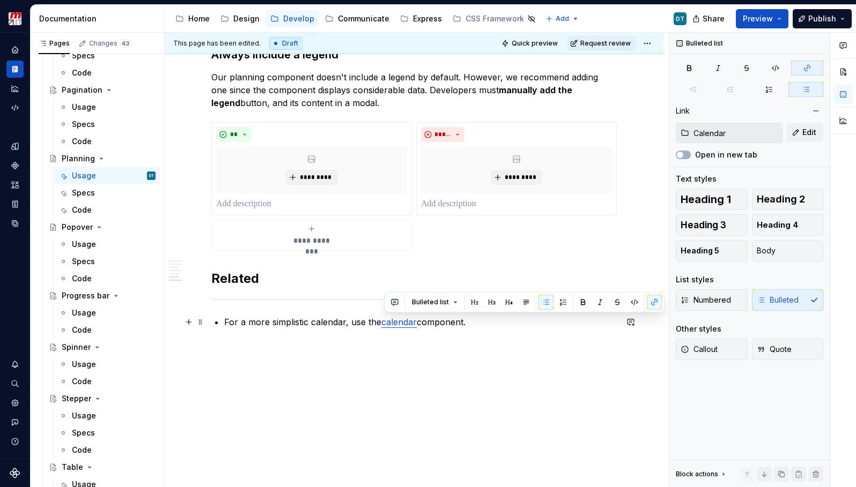
click at [457, 325] on p "For a more simplistic calendar, use the calendar component." at bounding box center [420, 322] width 392 height 13
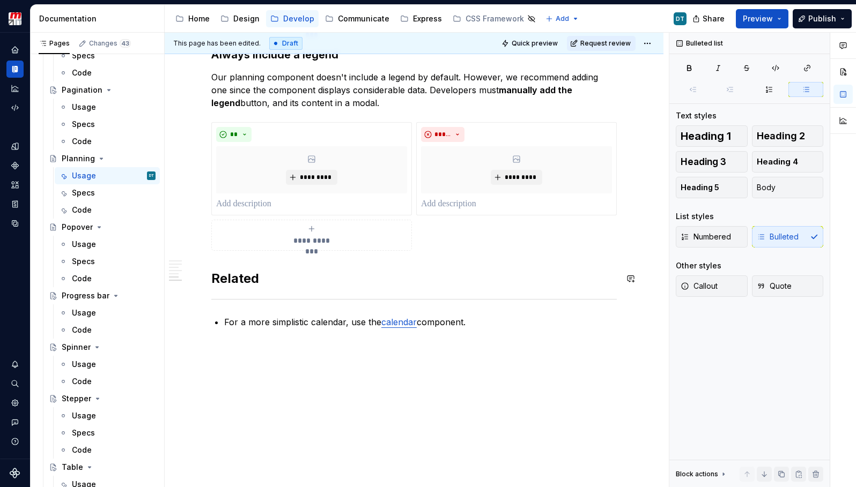
scroll to position [974, 0]
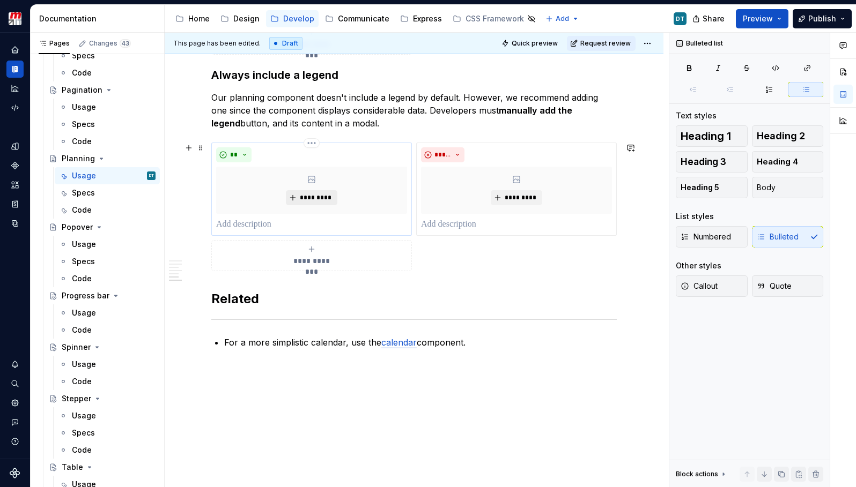
click at [321, 199] on span "*********" at bounding box center [315, 198] width 33 height 9
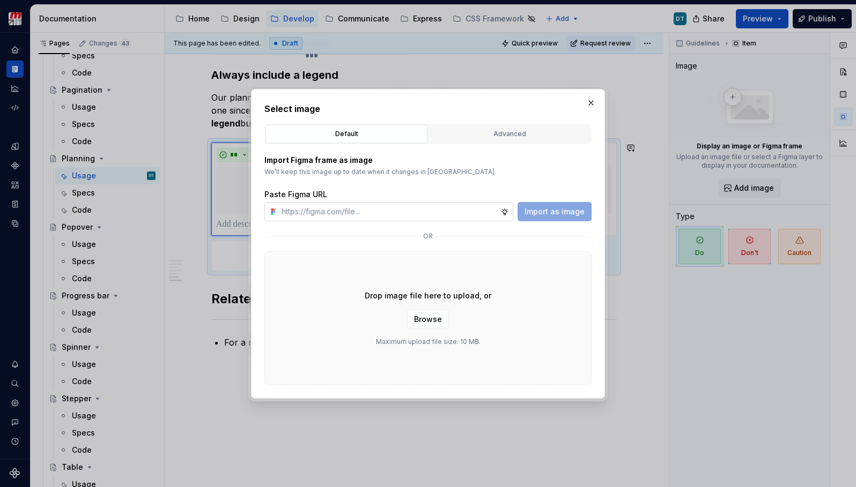
type textarea "*"
type input "[URL][DOMAIN_NAME]"
click at [554, 213] on span "Import as image" at bounding box center [554, 211] width 60 height 11
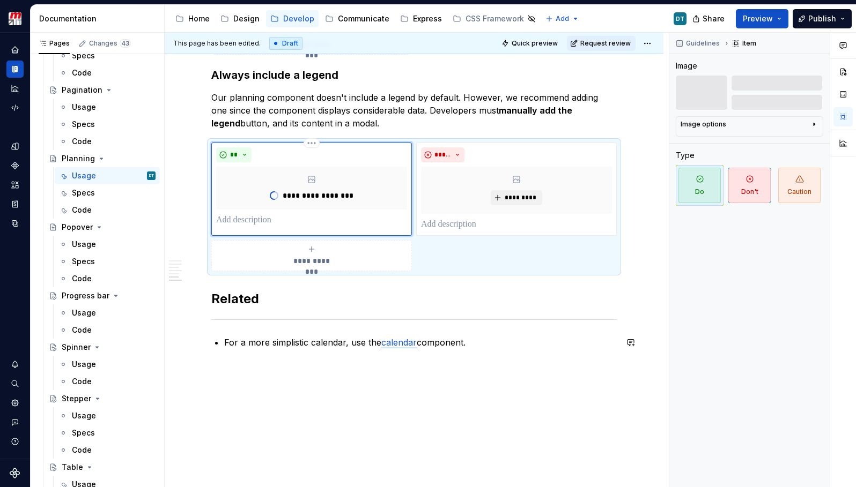
type textarea "*"
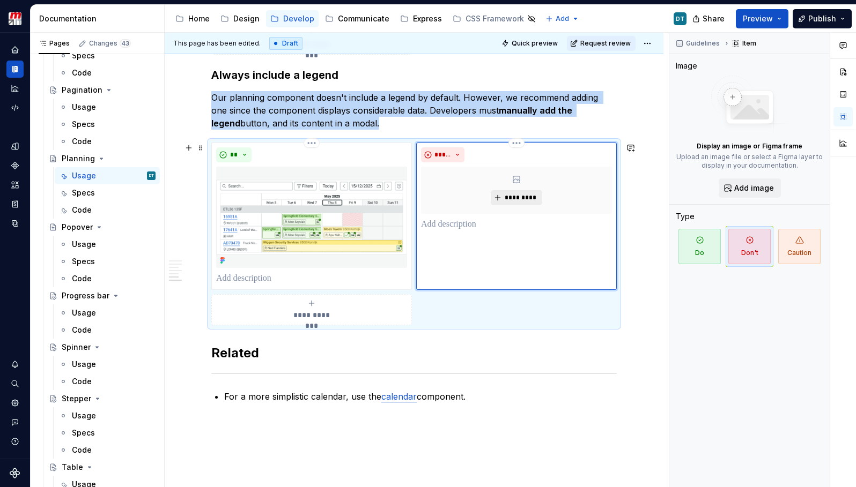
click at [519, 196] on span "*********" at bounding box center [520, 198] width 33 height 9
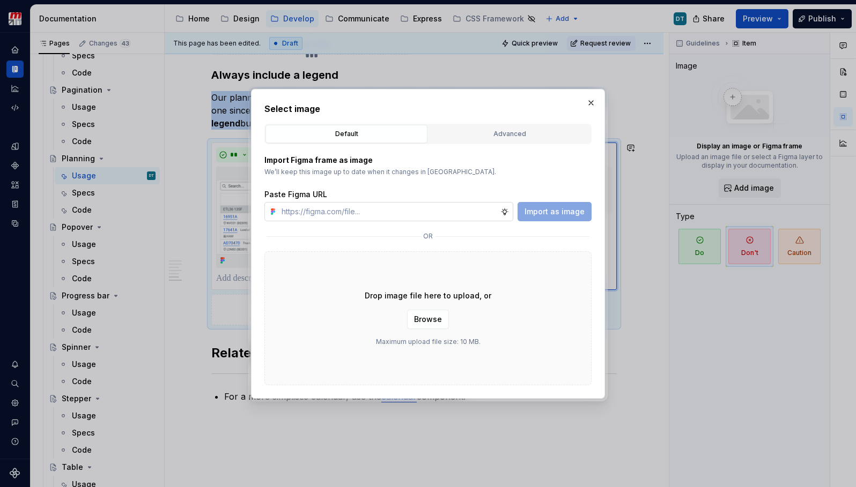
click at [421, 213] on input "text" at bounding box center [388, 211] width 223 height 19
paste input "[URL][DOMAIN_NAME]"
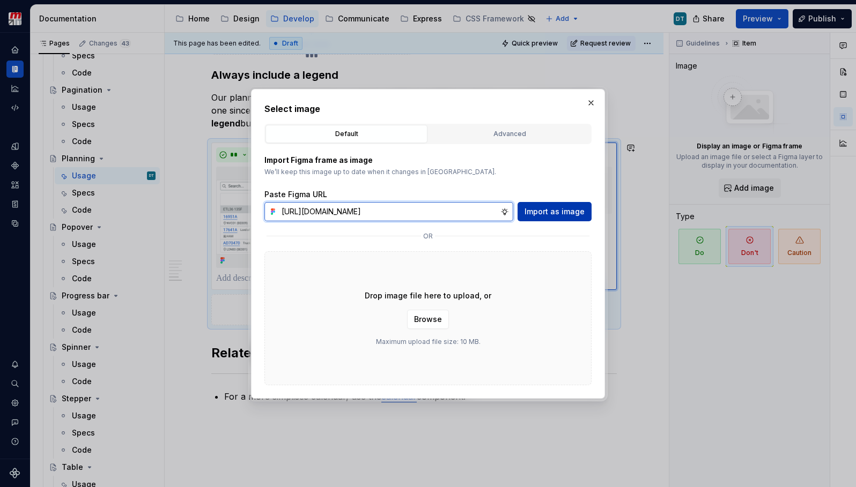
type input "[URL][DOMAIN_NAME]"
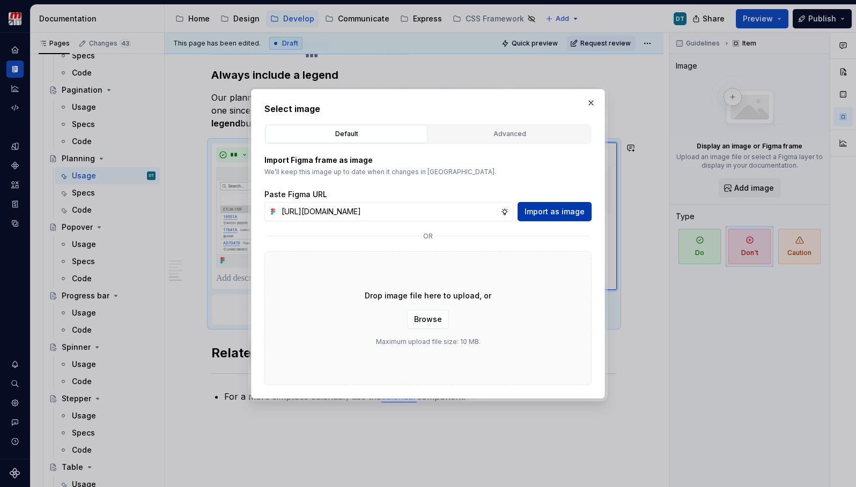
click at [543, 210] on span "Import as image" at bounding box center [554, 211] width 60 height 11
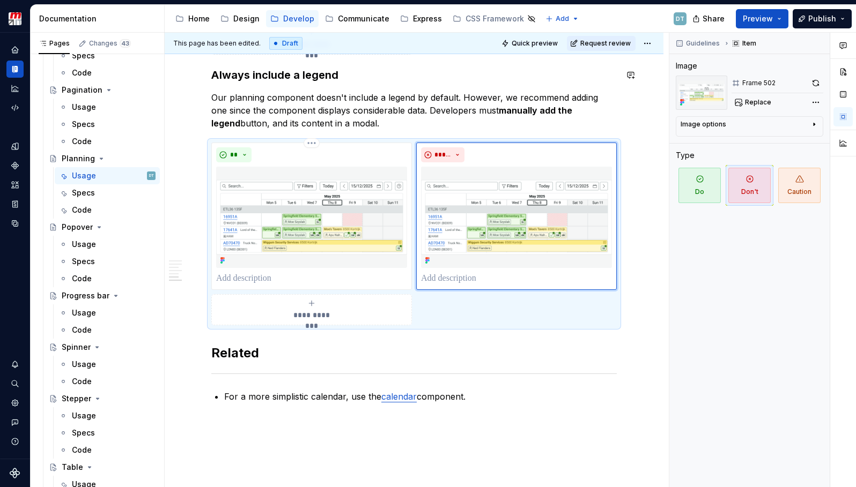
type textarea "*"
